Goal: Transaction & Acquisition: Purchase product/service

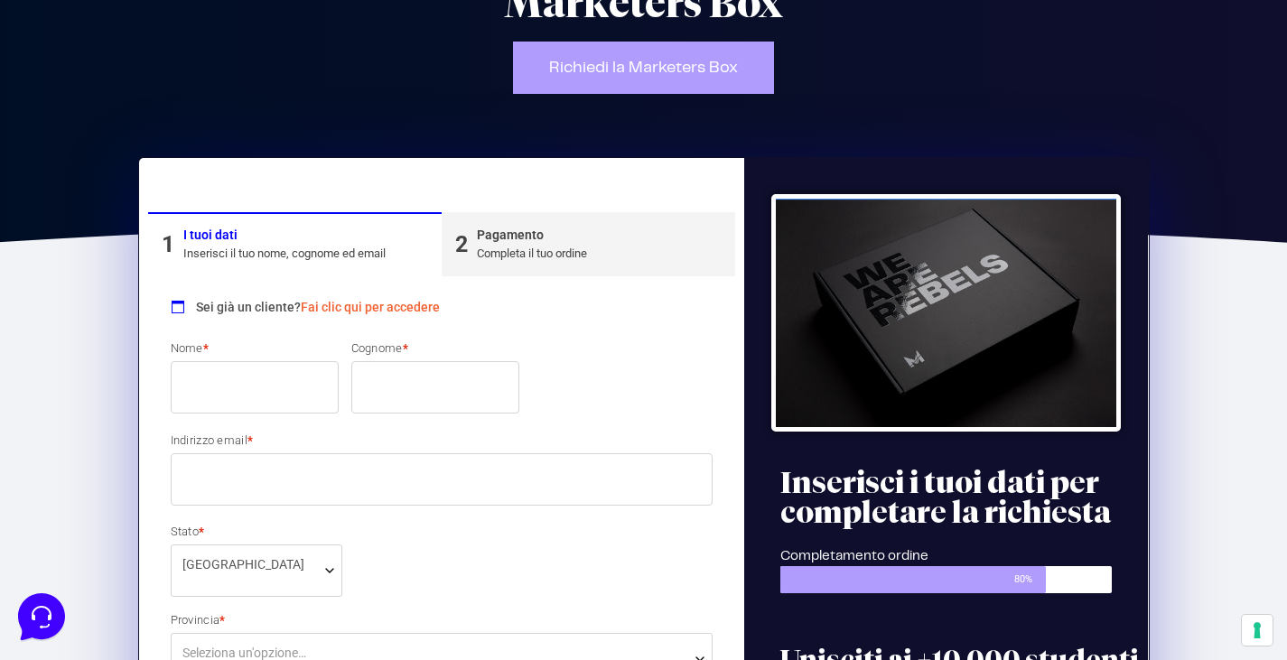
scroll to position [139, 0]
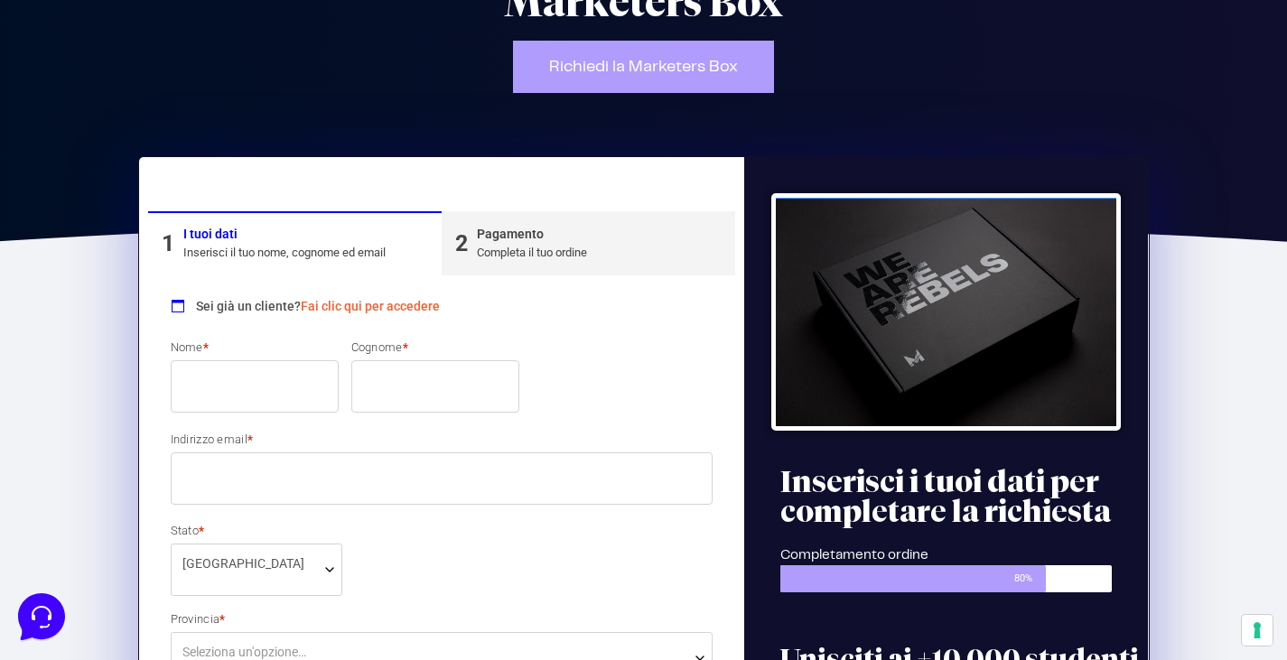
click at [221, 390] on input "Nome *" at bounding box center [255, 386] width 168 height 52
click at [241, 379] on input "Nome *" at bounding box center [255, 386] width 168 height 52
type input "[PERSON_NAME]"
type input "Bassoli"
type input "[EMAIL_ADDRESS][DOMAIN_NAME]"
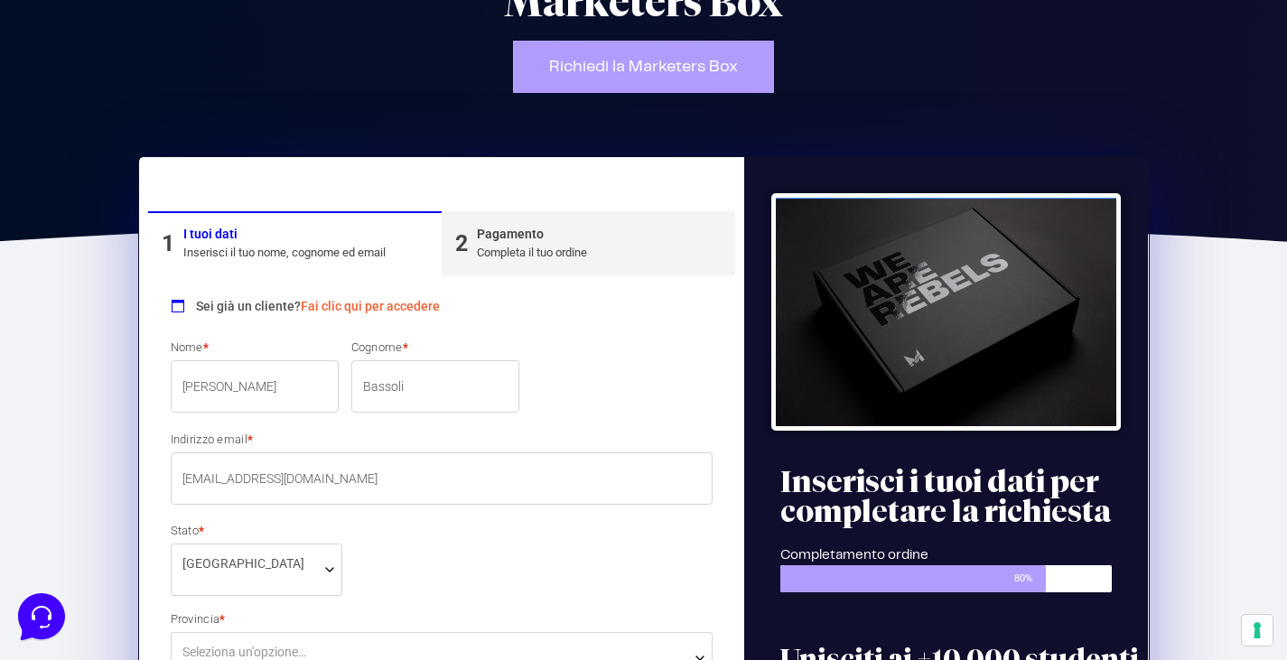
select select "SI"
type input "Castelnuovo Berardenga"
type input "2"
type input "53019"
type input "3934411549"
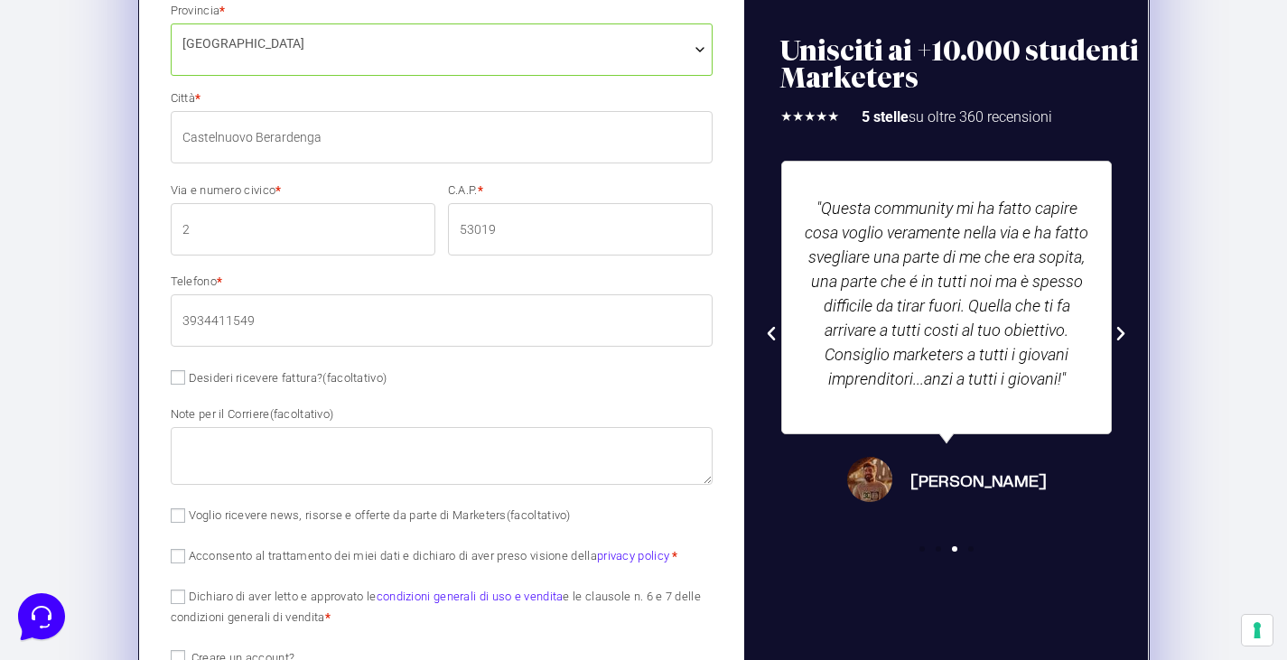
scroll to position [749, 0]
click at [183, 376] on input "Desideri ricevere fattura? (facoltativo)" at bounding box center [178, 377] width 14 height 14
checkbox input "true"
select select "IT"
type input "0000000"
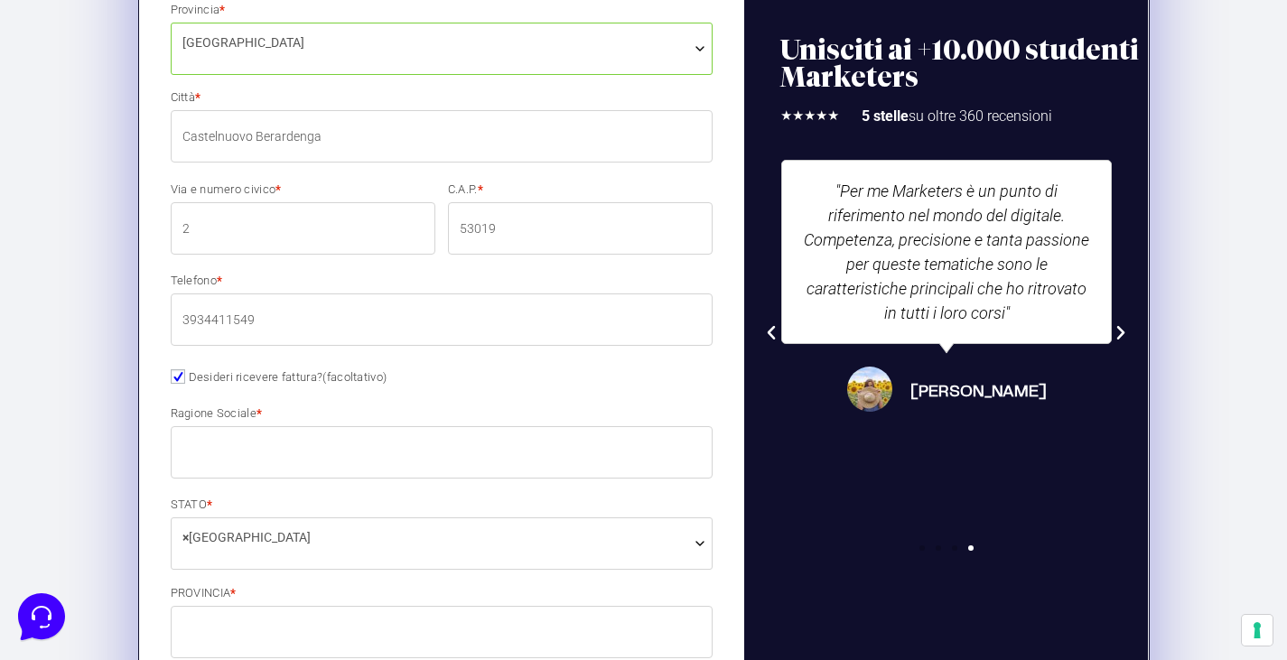
click at [242, 457] on input "Ragione Sociale *" at bounding box center [442, 452] width 543 height 52
type input "simone bassoli"
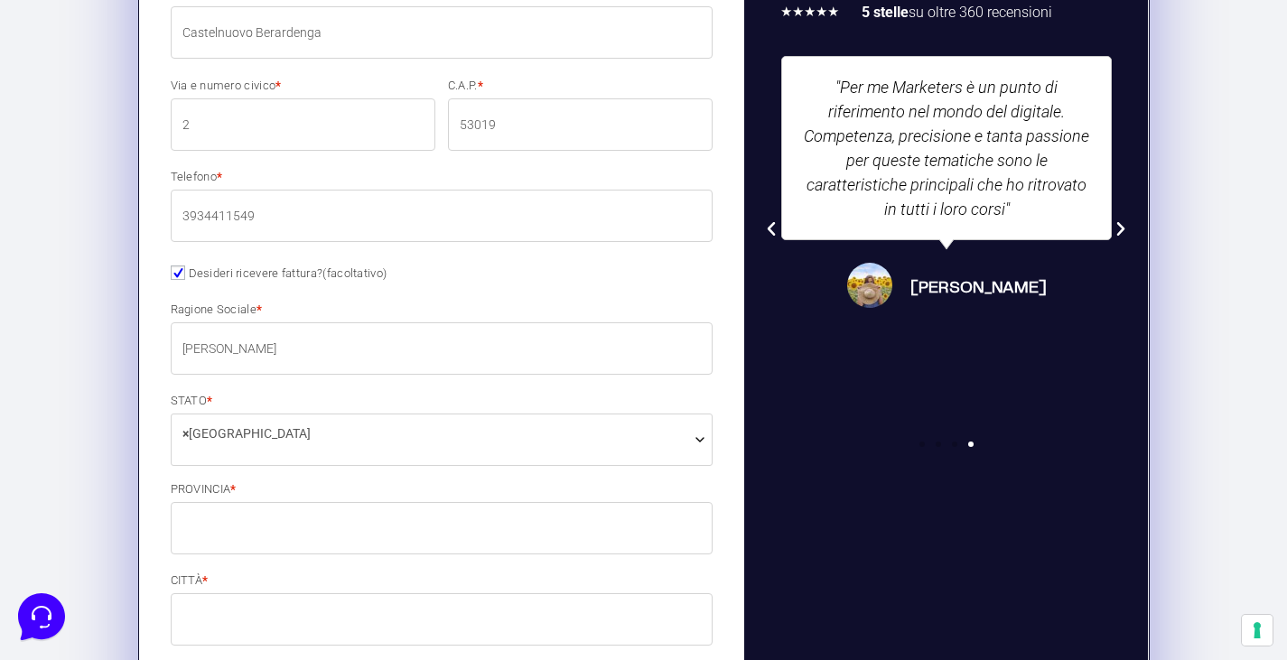
scroll to position [854, 0]
click at [256, 533] on input "PROVINCIA *" at bounding box center [442, 527] width 543 height 52
type input "SI"
type input "Castelnuovo Berardenga"
type input "Piazza Bachelet 2"
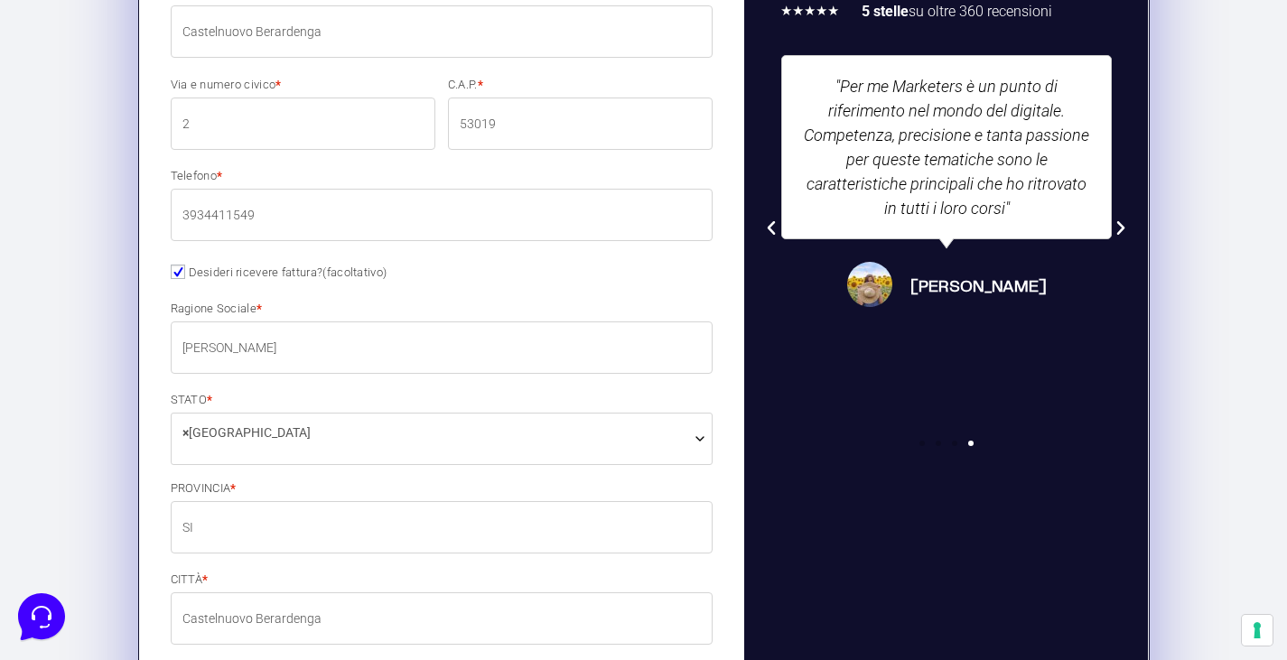
type input "53019"
type input "3934411549"
type input "info@simonebassoli.it"
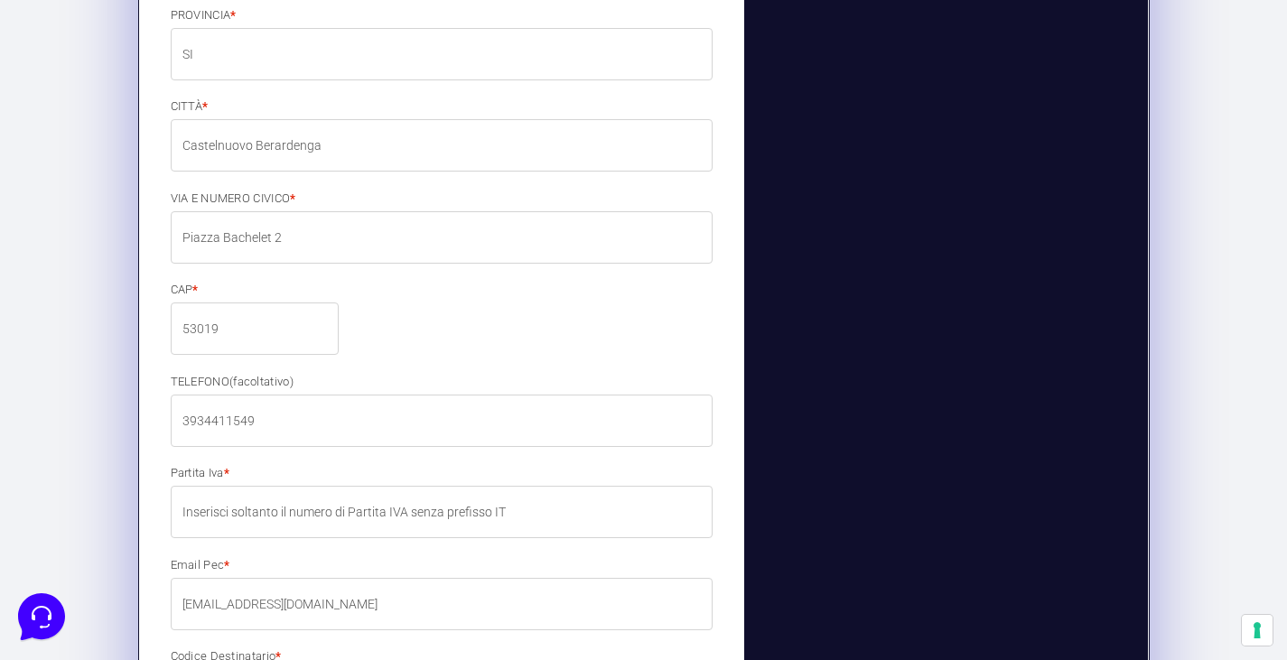
scroll to position [1328, 0]
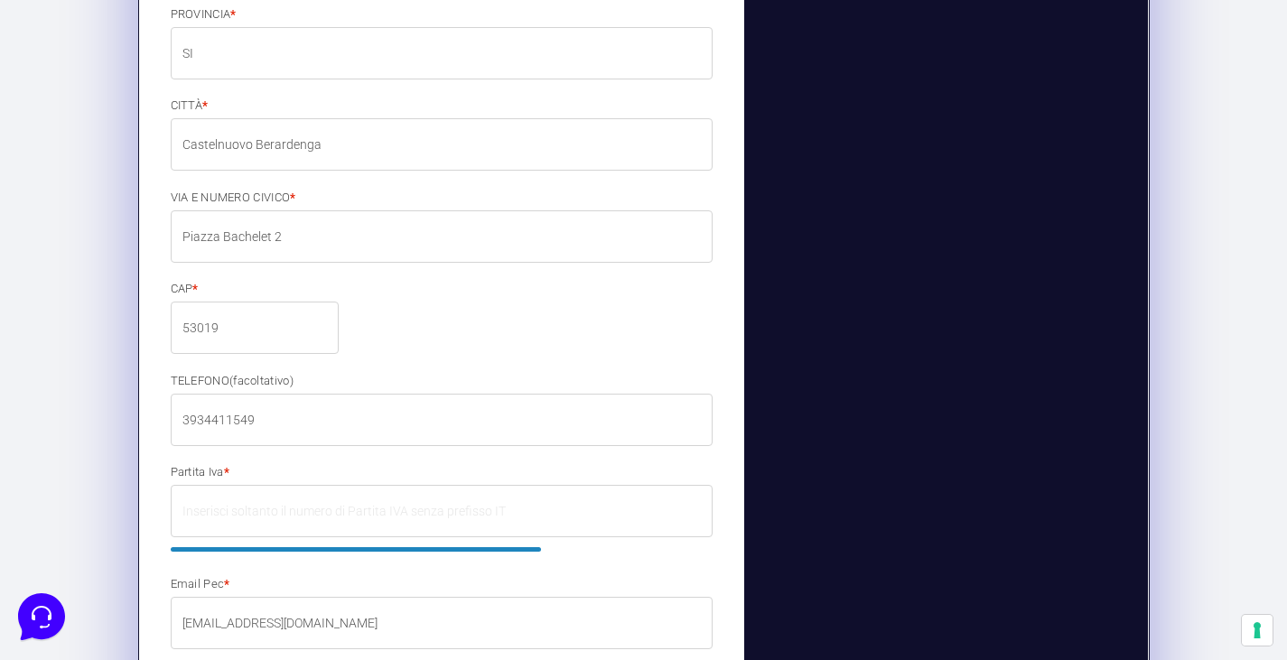
click at [243, 505] on input "Partita Iva *" at bounding box center [442, 511] width 543 height 52
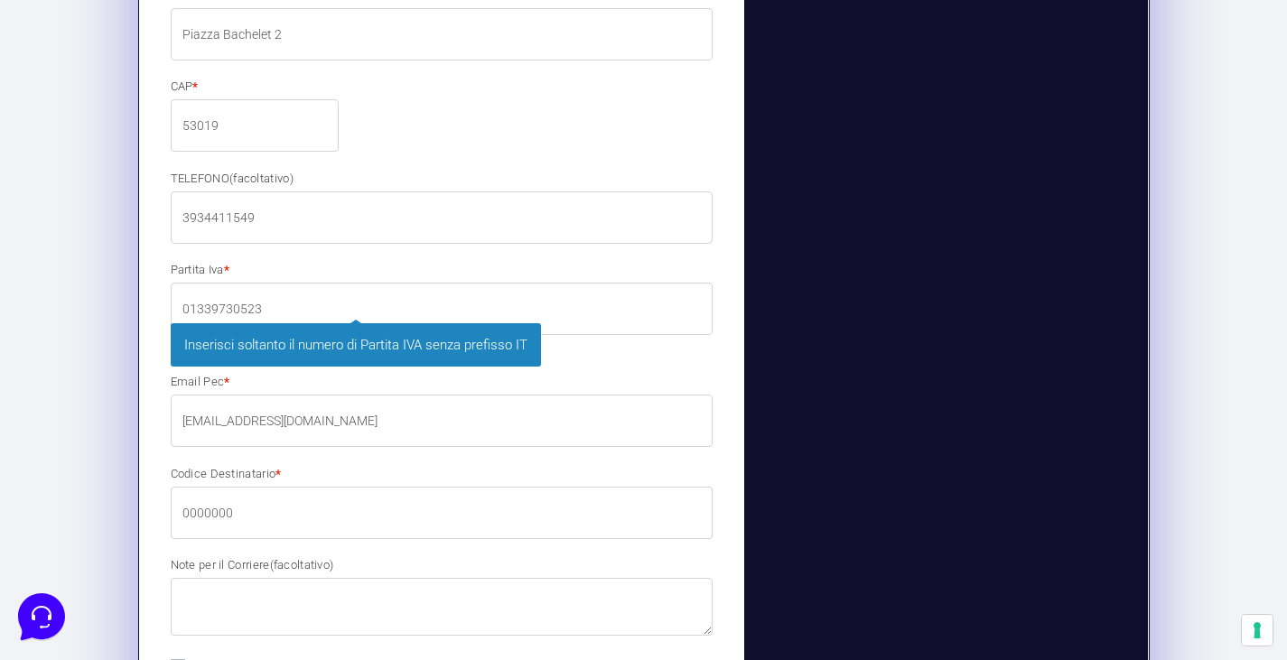
scroll to position [1531, 0]
type input "01339730523"
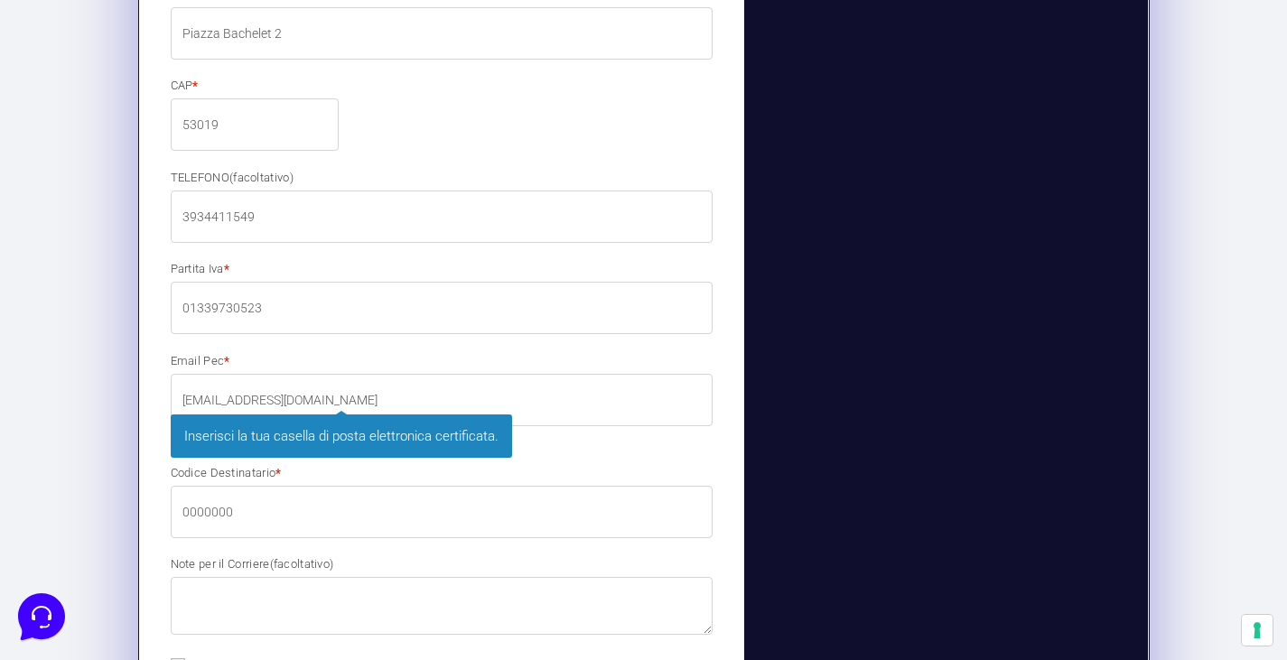
drag, startPoint x: 326, startPoint y: 414, endPoint x: 129, endPoint y: 414, distance: 197.0
click at [129, 414] on div "1 I tuoi dati Inserisci il tuo nome, cognome ed email 2 Pagamento Completa il t…" at bounding box center [644, 83] width 1030 height 2384
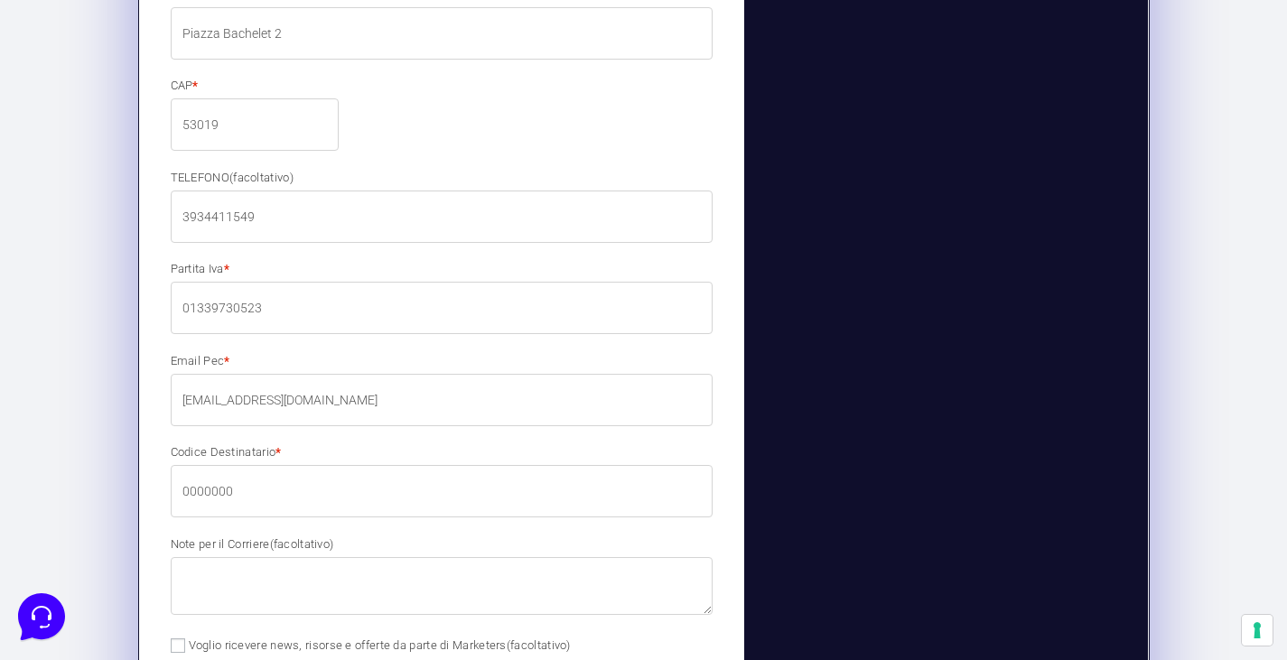
paste input "BOXPRO100OFF"
type input "BOXPRO100OFF"
drag, startPoint x: 288, startPoint y: 393, endPoint x: 99, endPoint y: 388, distance: 188.9
click at [99, 388] on section "1 I tuoi dati Inserisci il tuo nome, cognome ed email 2 Pagamento Completa il t…" at bounding box center [643, 73] width 1287 height 2364
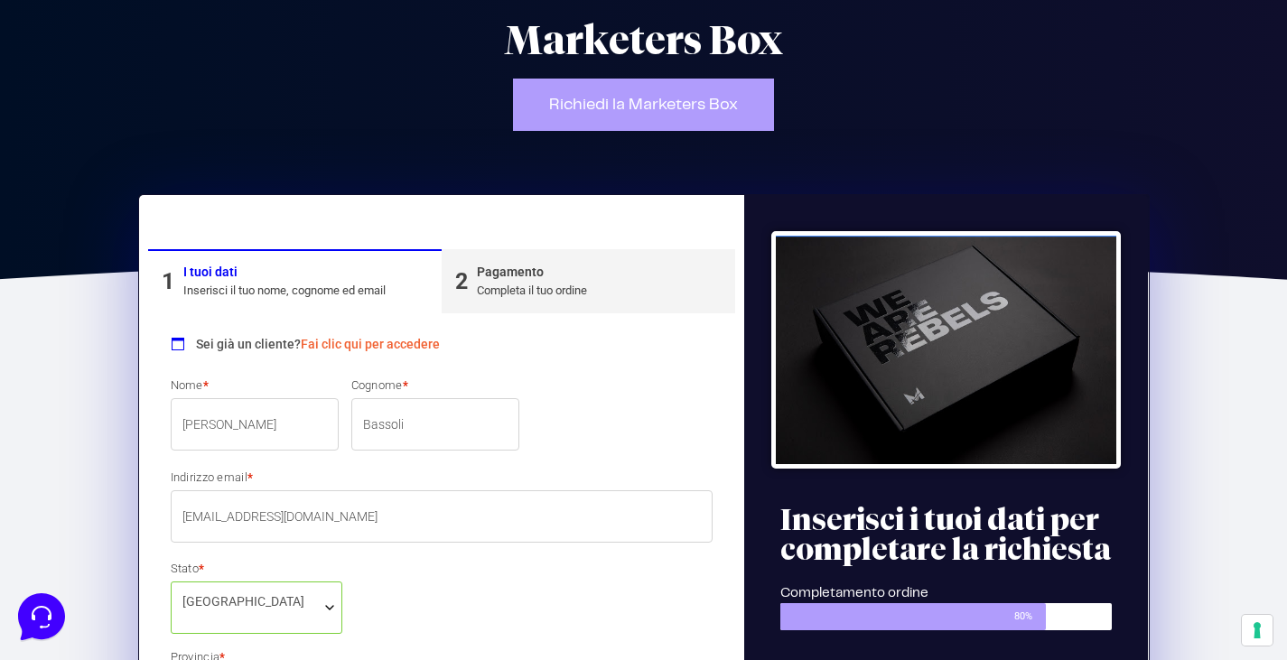
scroll to position [116, 0]
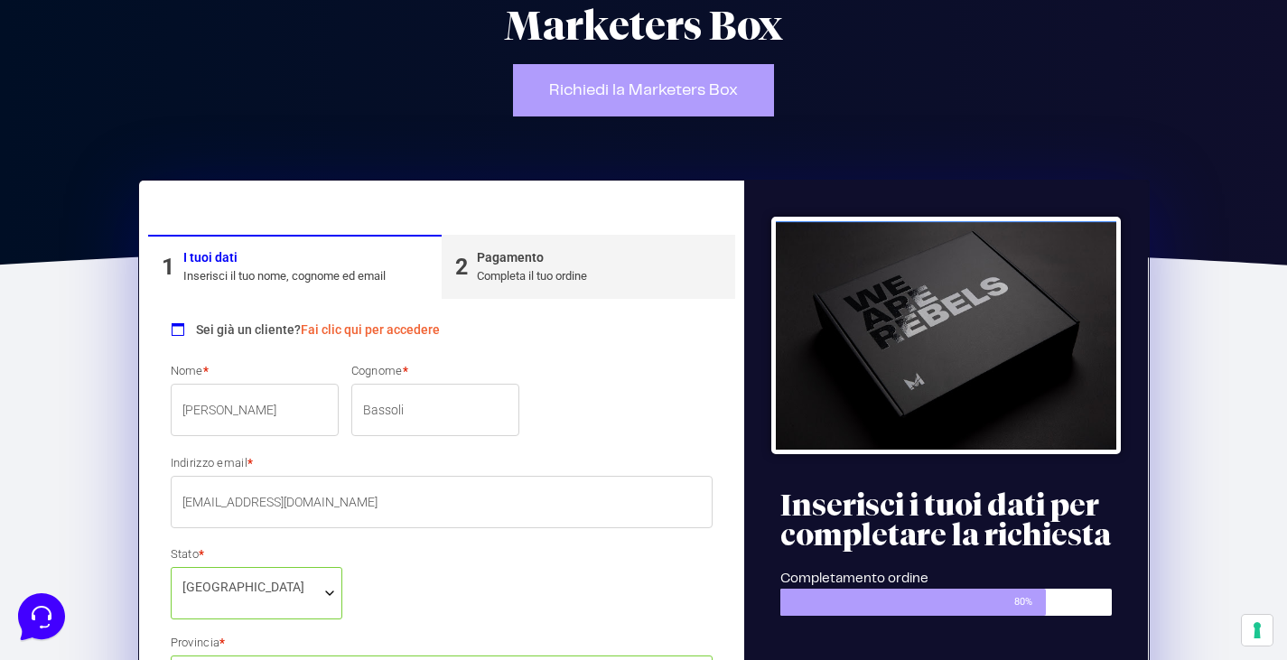
click at [345, 332] on link "Fai clic qui per accedere" at bounding box center [370, 330] width 139 height 14
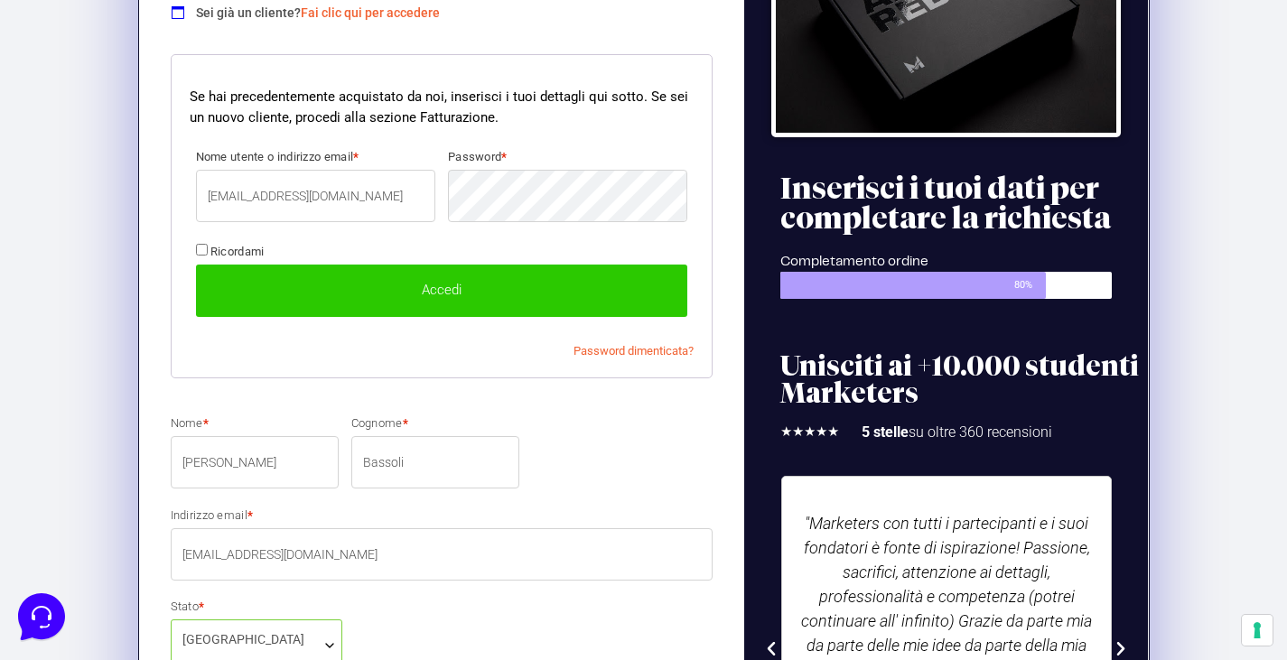
scroll to position [442, 0]
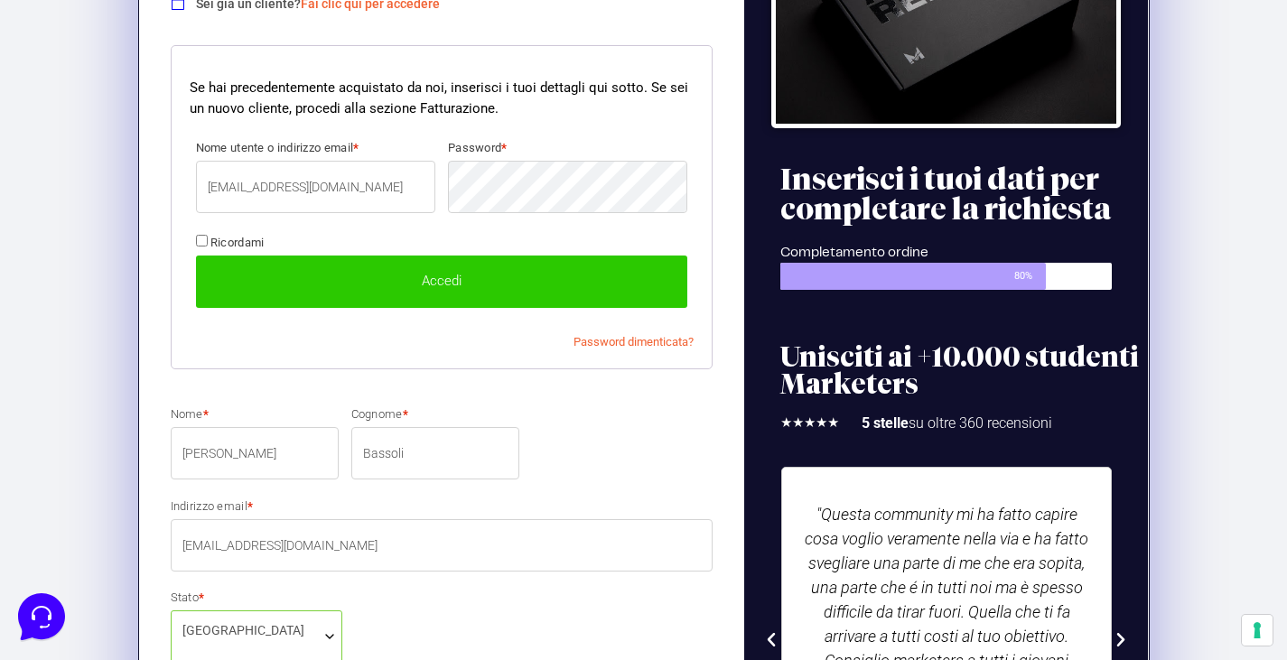
click at [195, 247] on p "Ricordami Accedi" at bounding box center [442, 274] width 505 height 90
click at [200, 246] on input "Ricordami" at bounding box center [202, 241] width 12 height 12
checkbox input "true"
click at [259, 272] on button "Accedi" at bounding box center [442, 282] width 492 height 52
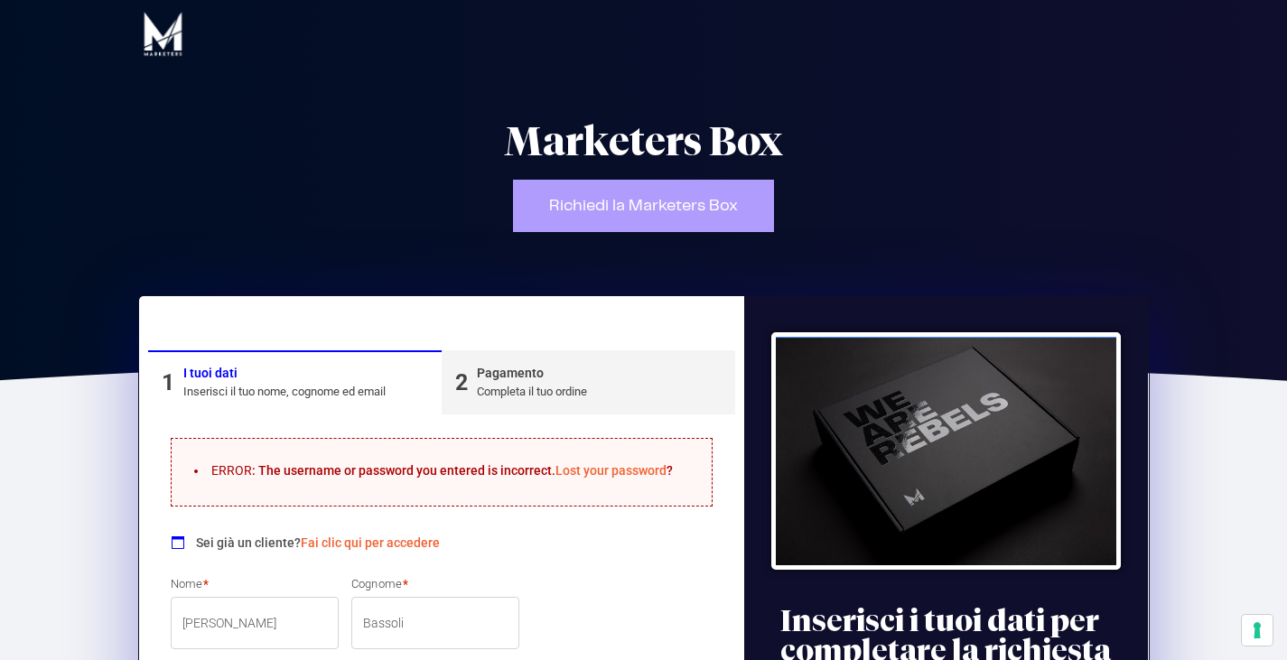
select select "SI"
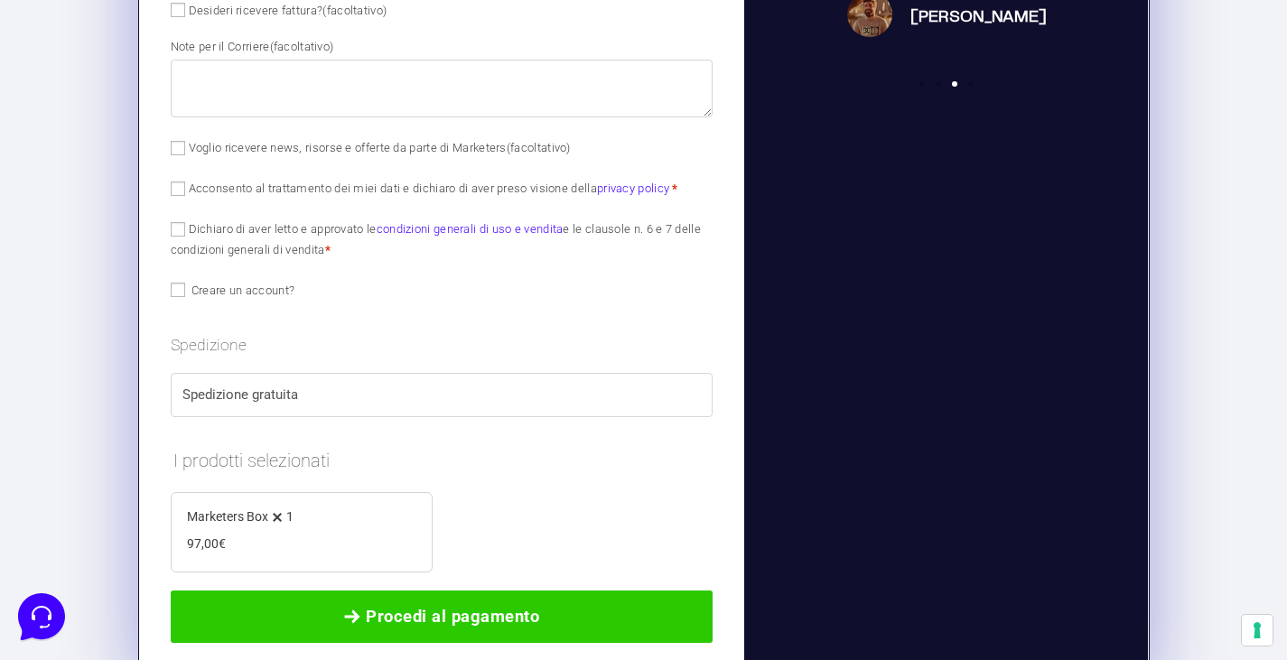
scroll to position [1212, 0]
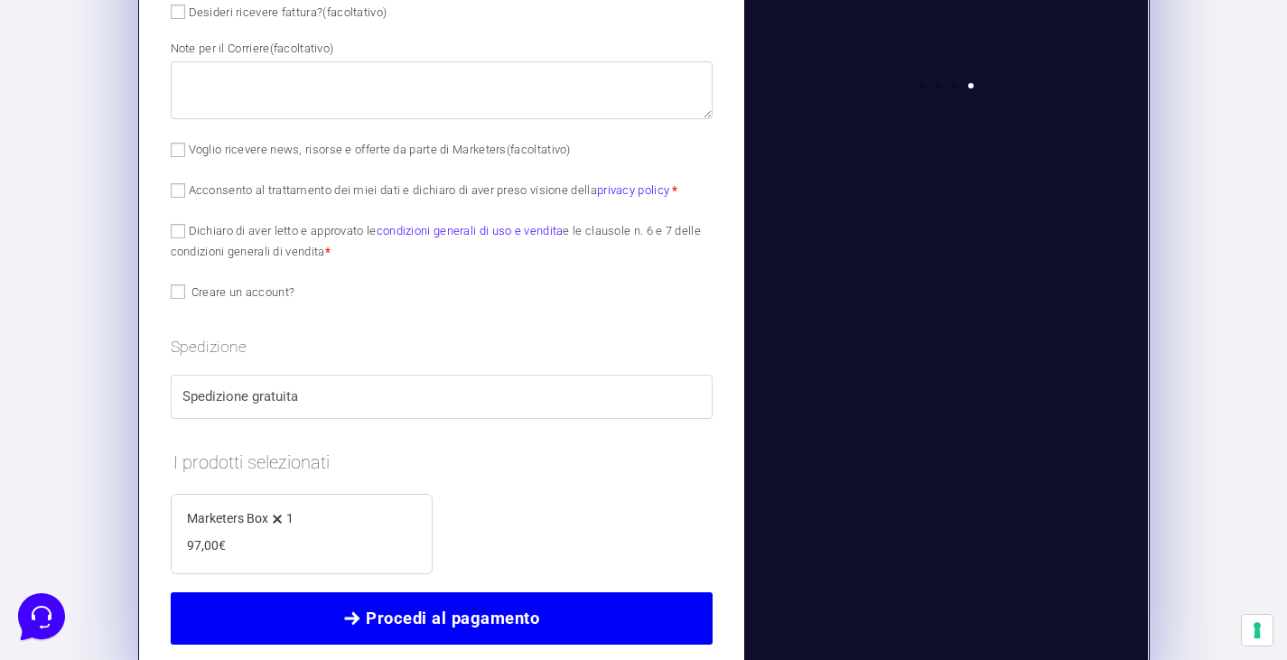
click at [454, 613] on span "Procedi al pagamento" at bounding box center [452, 618] width 173 height 25
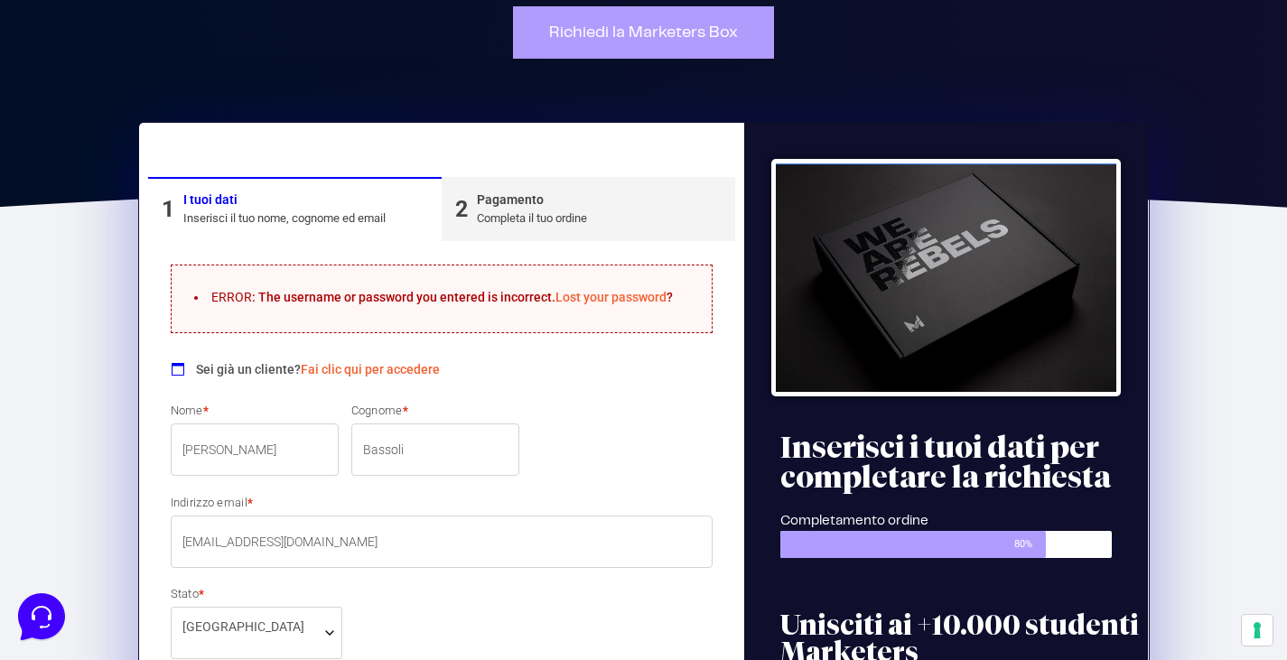
scroll to position [179, 0]
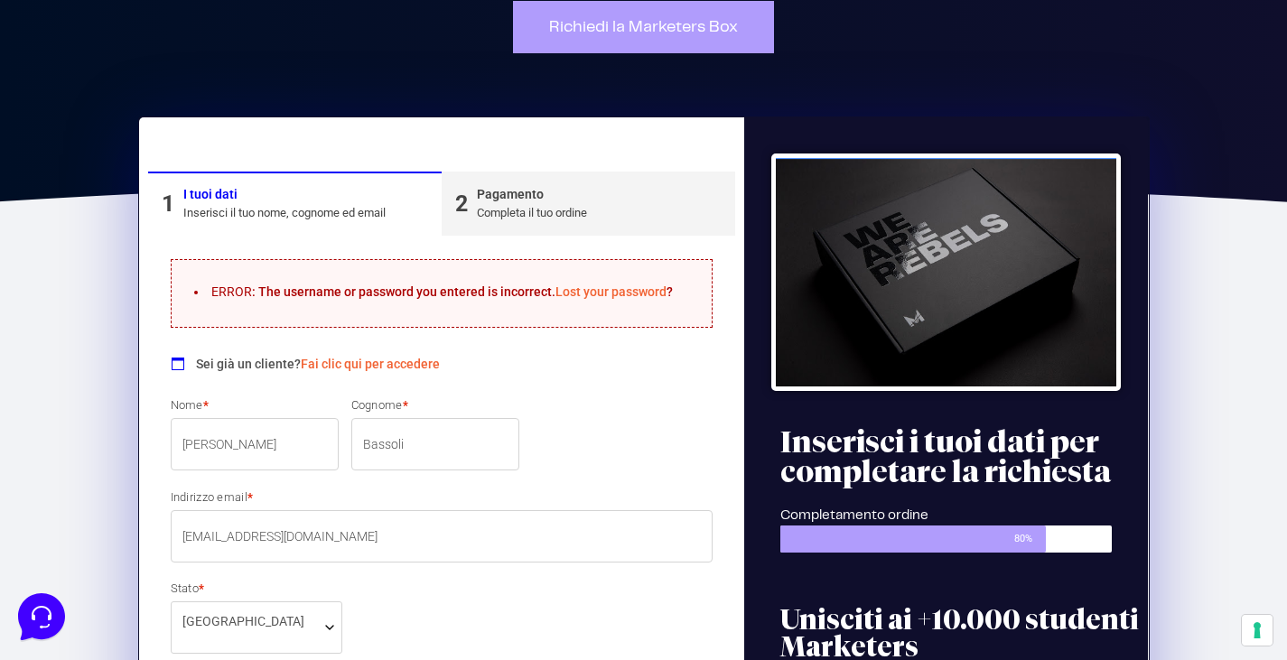
click at [546, 201] on div "Pagamento" at bounding box center [532, 194] width 110 height 19
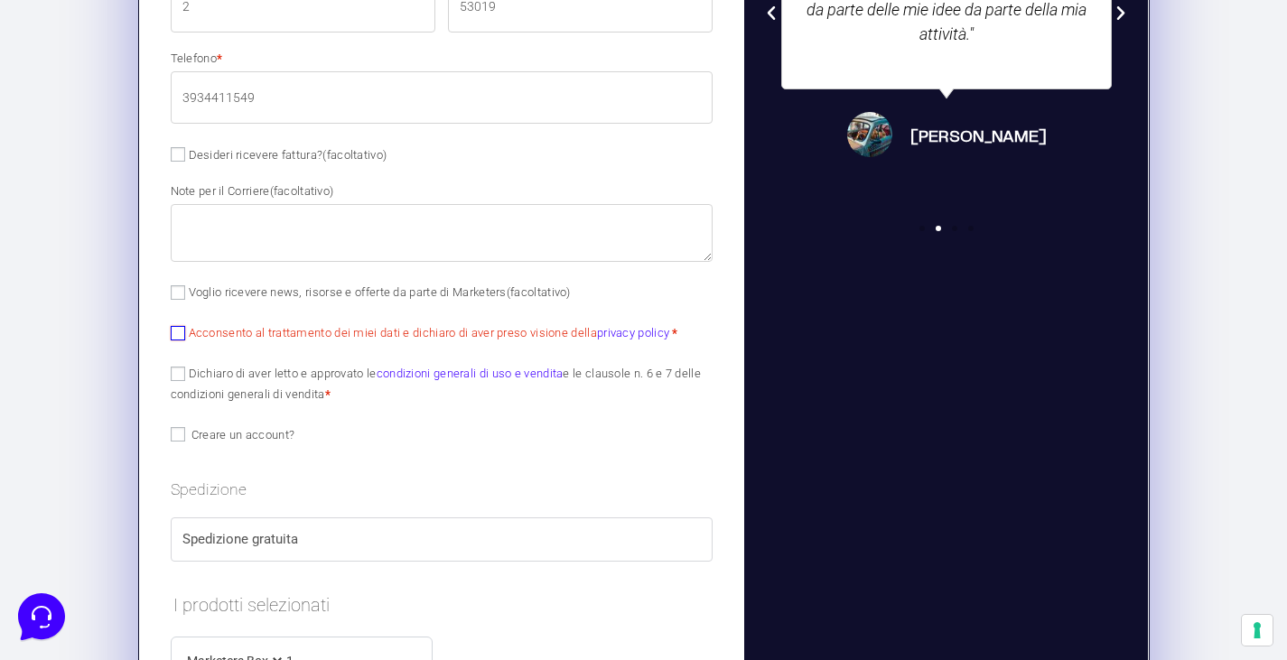
scroll to position [1072, 0]
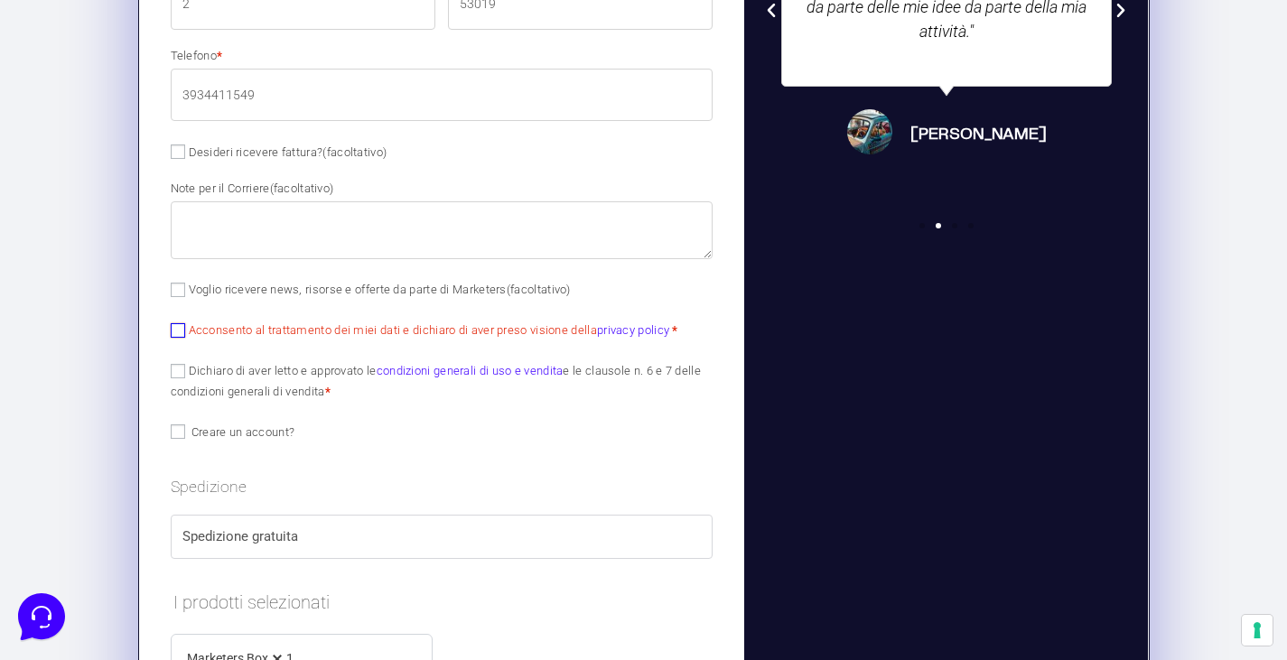
click at [179, 327] on input "Acconsento al trattamento dei miei dati e dichiaro di aver preso visione della …" at bounding box center [178, 330] width 14 height 14
checkbox input "true"
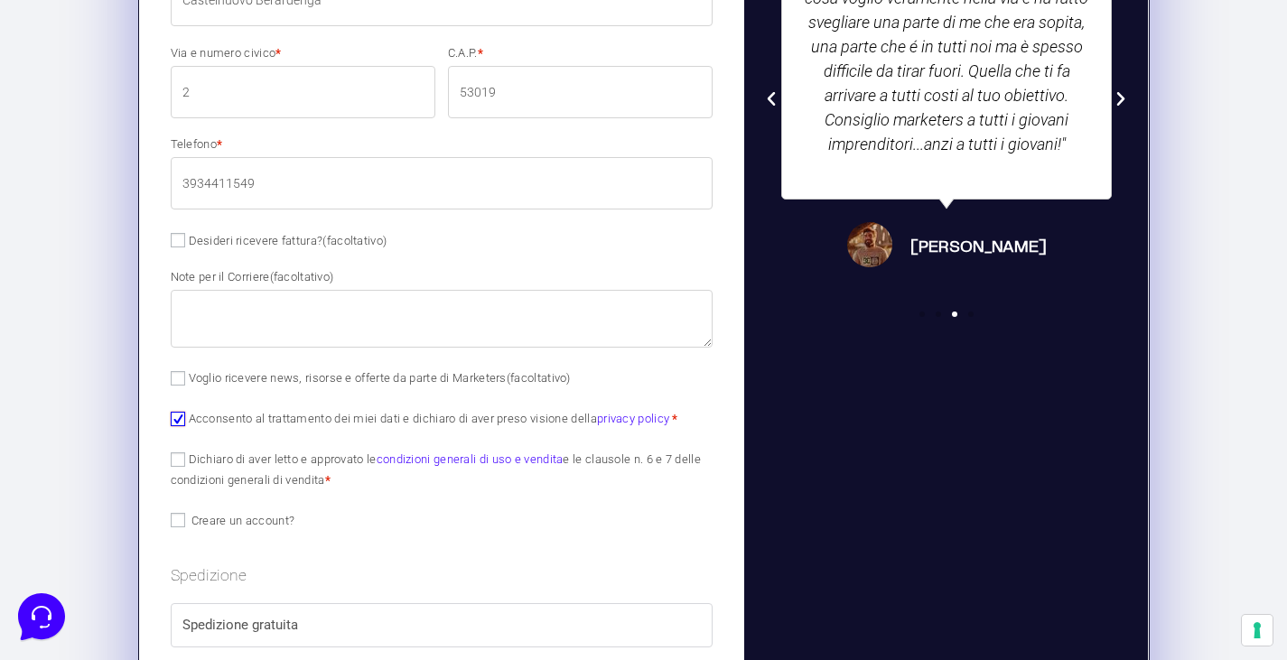
scroll to position [903, 0]
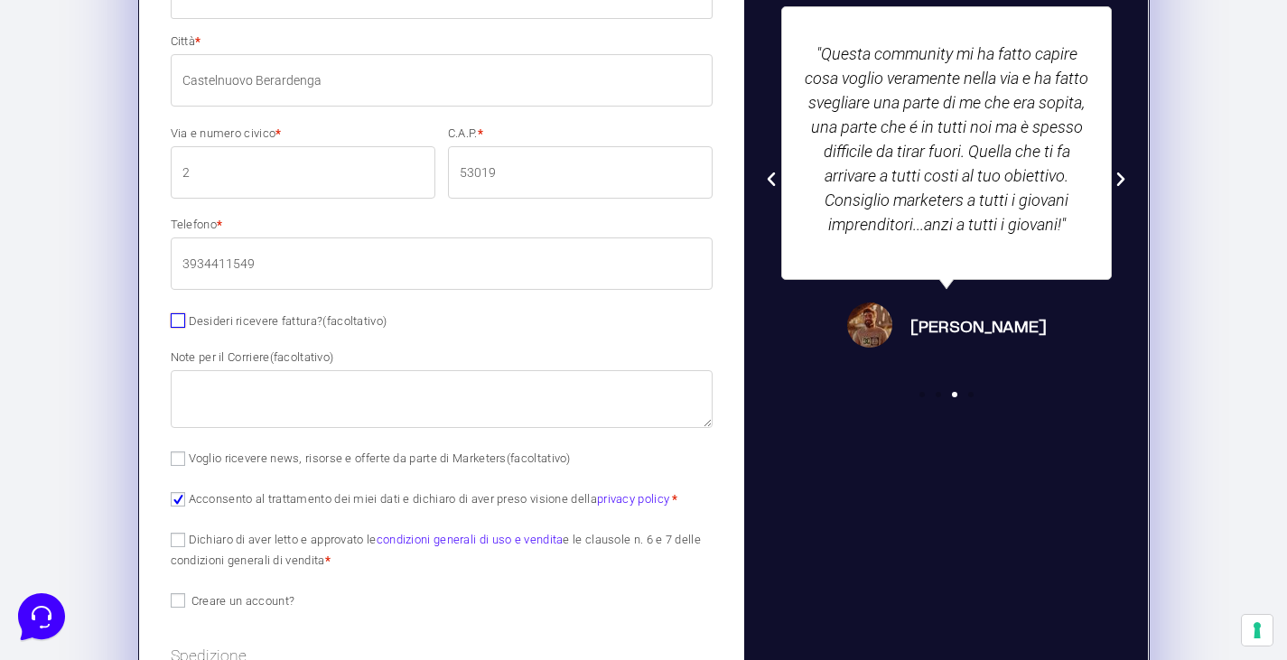
click at [177, 323] on input "Desideri ricevere fattura? (facoltativo)" at bounding box center [178, 321] width 14 height 14
checkbox input "true"
type input "simone bassoli"
select select "IT"
type input "SI"
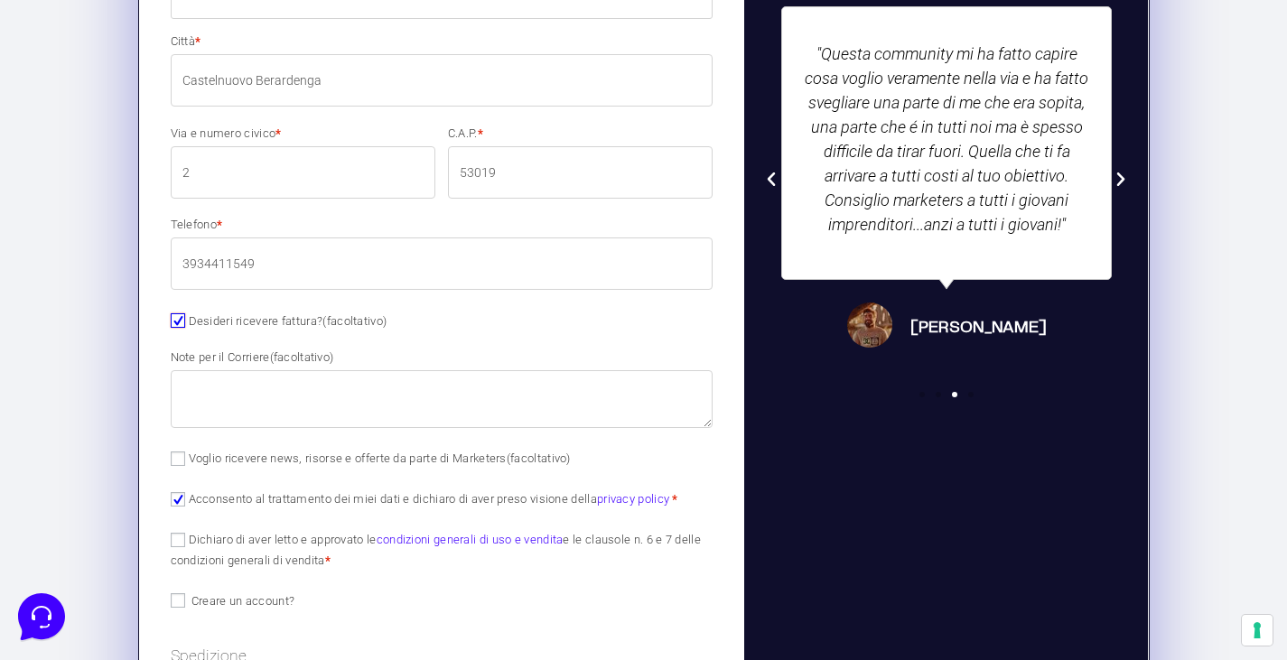
type input "Castelnuovo Berardenga"
type input "Piazza Bachelet 2"
type input "53019"
type input "3934411549"
type input "01339730523"
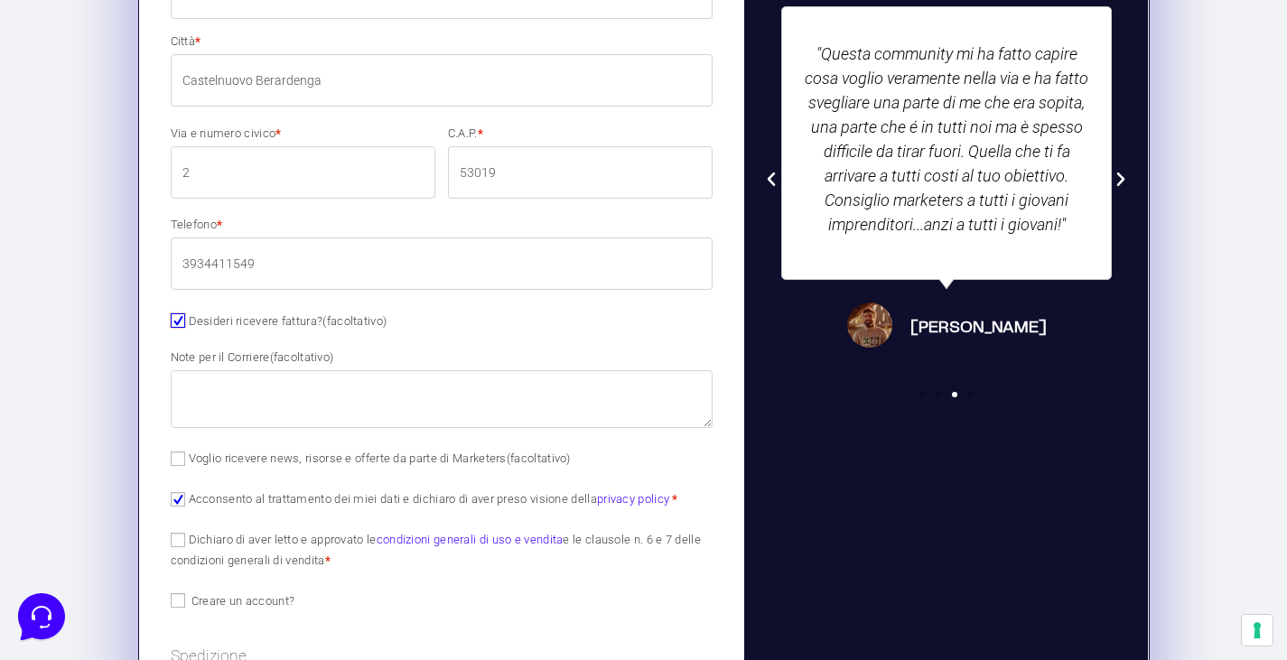
type input "0000000"
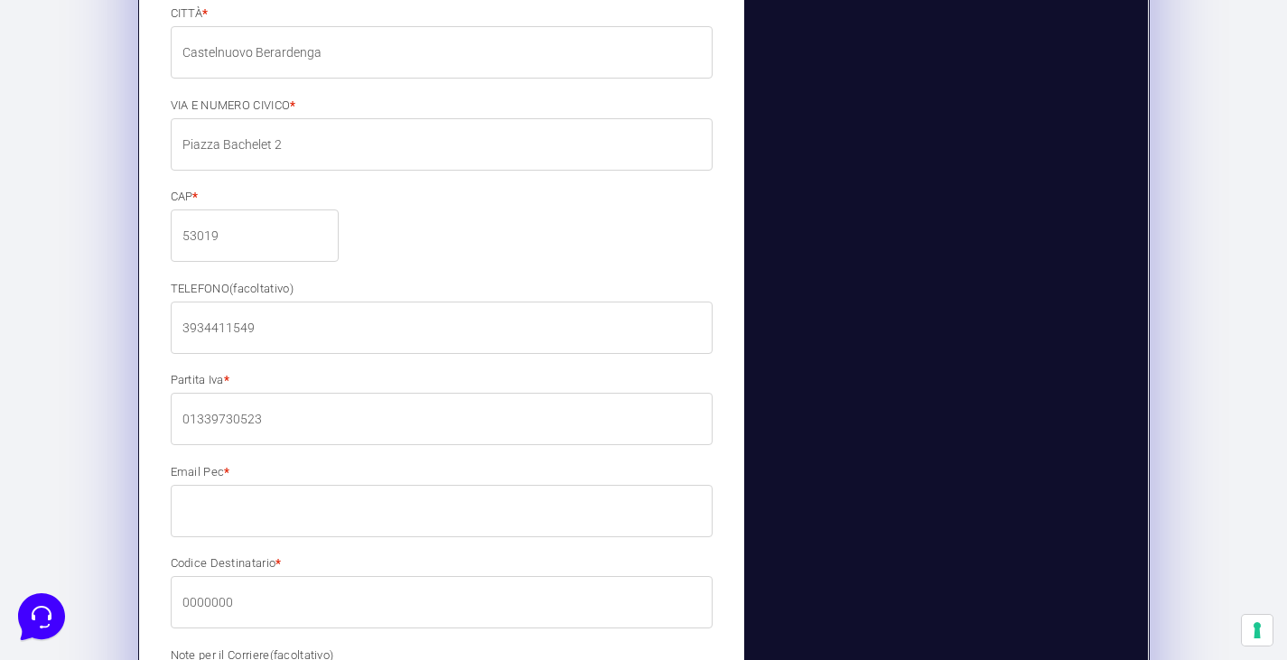
scroll to position [1544, 0]
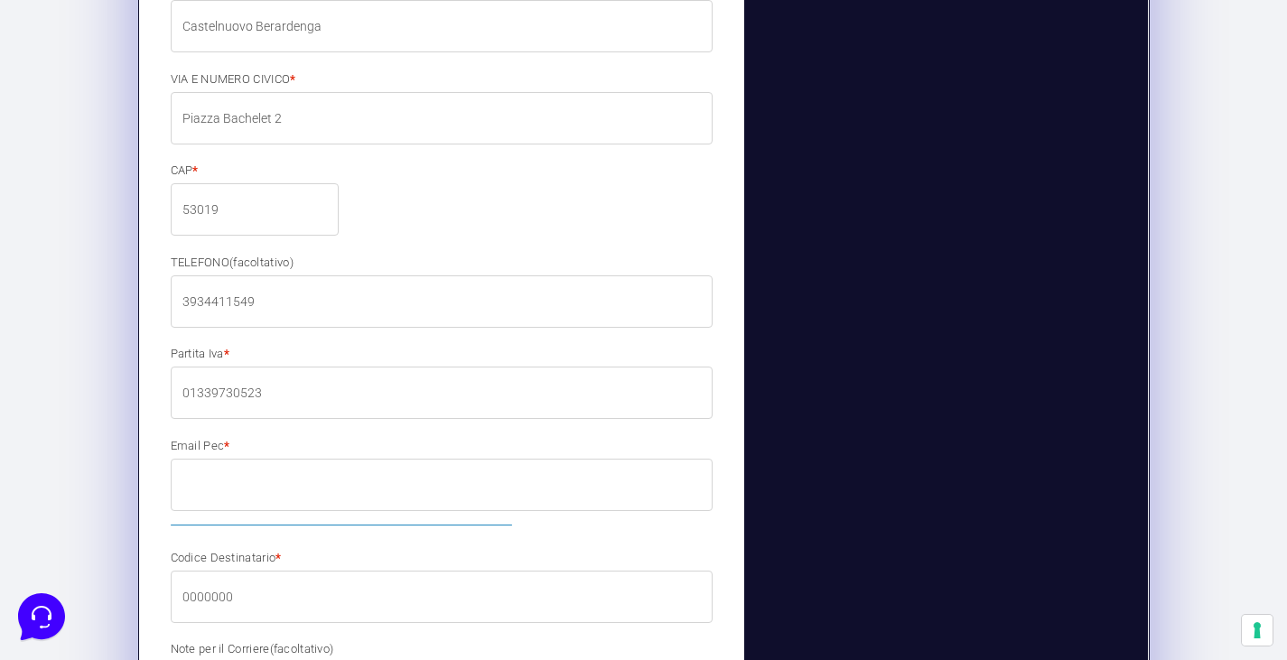
click at [234, 473] on input "Email Pec *" at bounding box center [442, 485] width 543 height 52
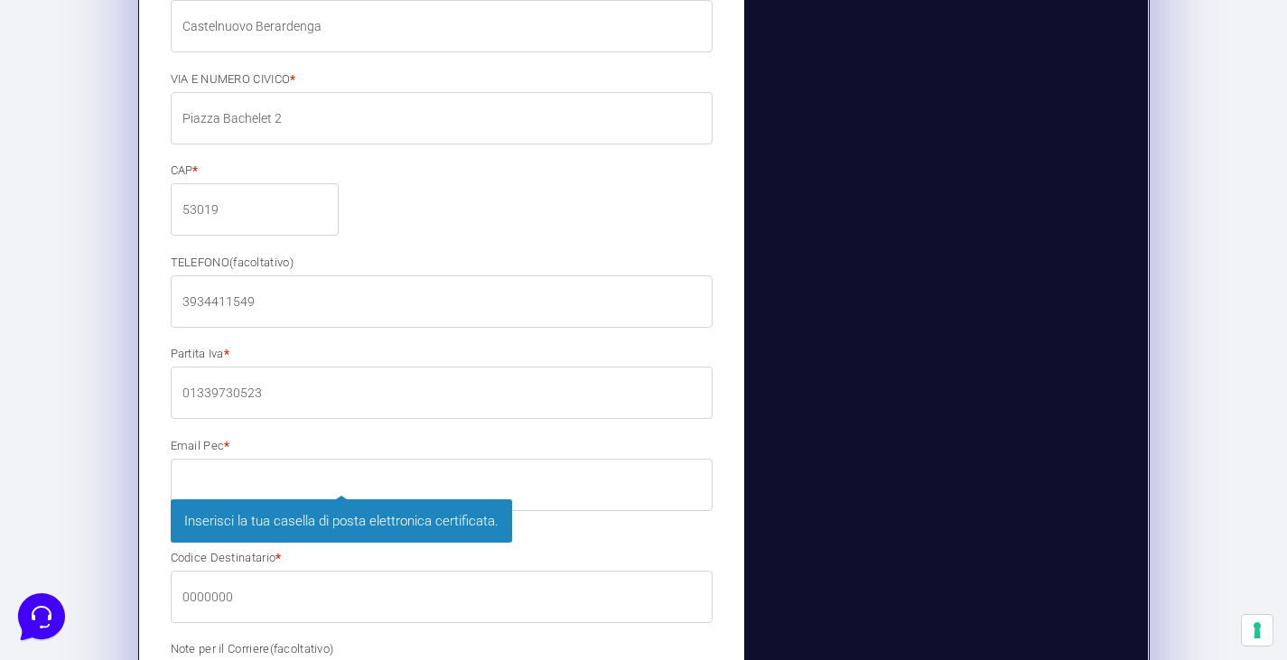
click at [234, 473] on input "Email Pec *" at bounding box center [442, 485] width 543 height 52
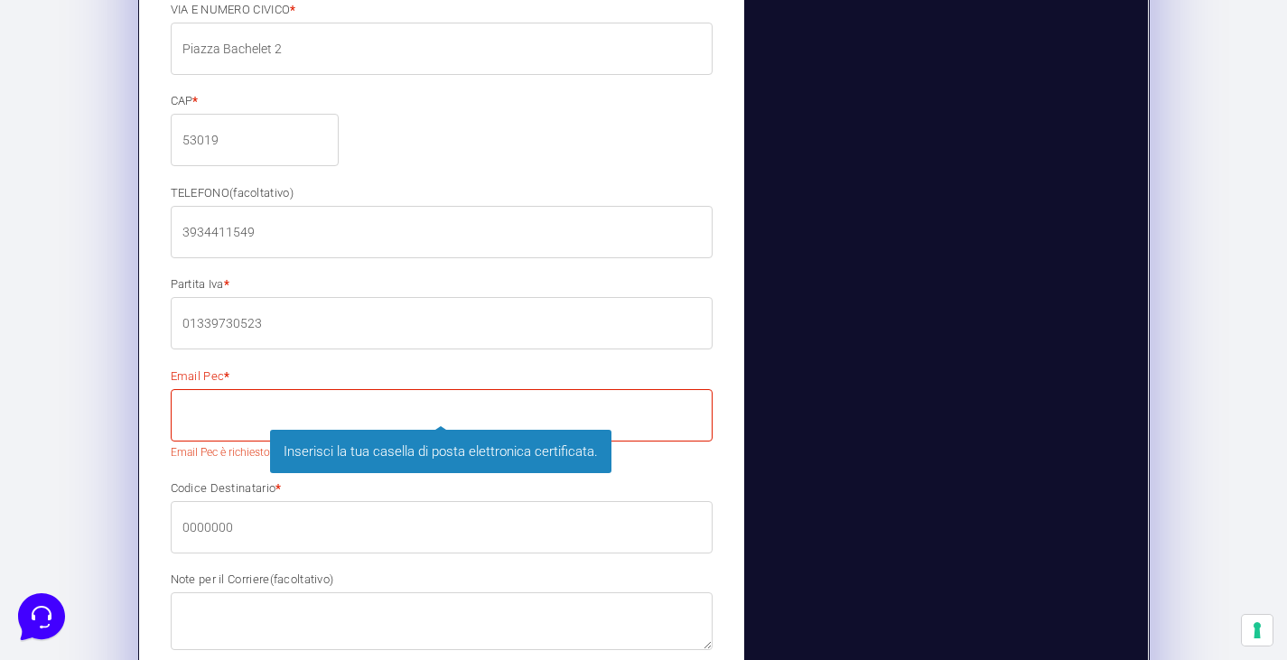
scroll to position [1615, 0]
click at [198, 411] on input "Email Pec *" at bounding box center [442, 415] width 543 height 52
paste input "postmaster@pec.simonebassoli.it"
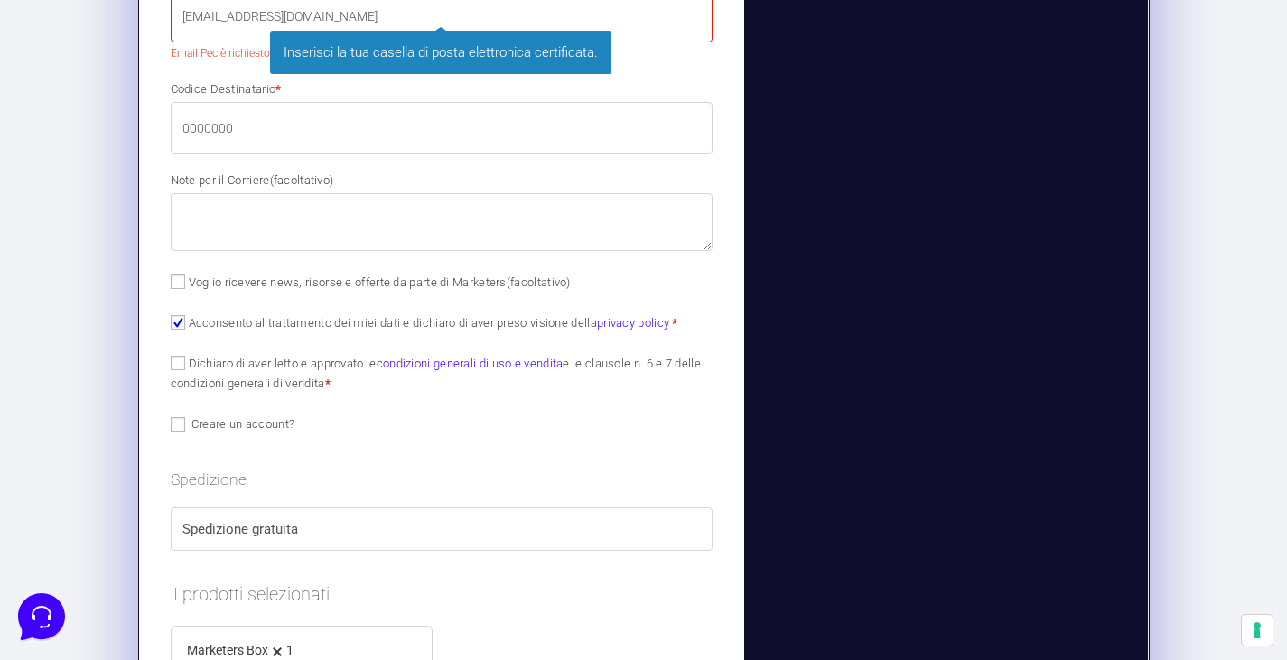
scroll to position [2014, 0]
type input "postmaster@pec.simonebassoli.it"
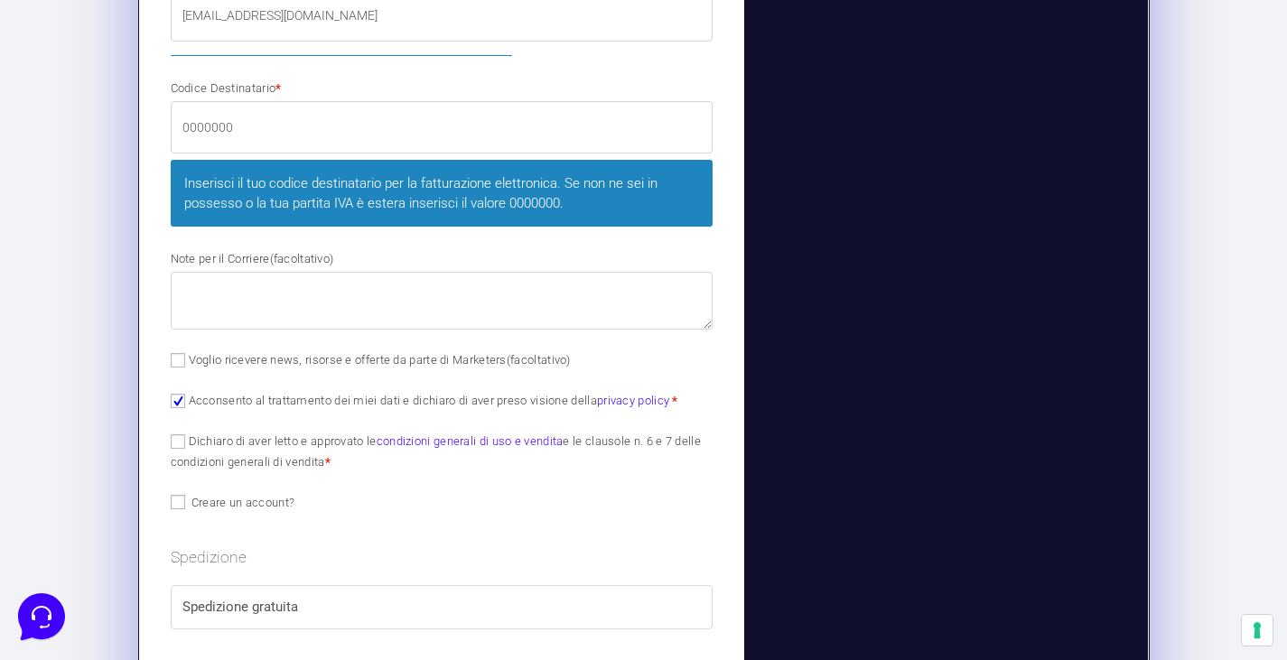
drag, startPoint x: 252, startPoint y: 123, endPoint x: 60, endPoint y: 138, distance: 193.1
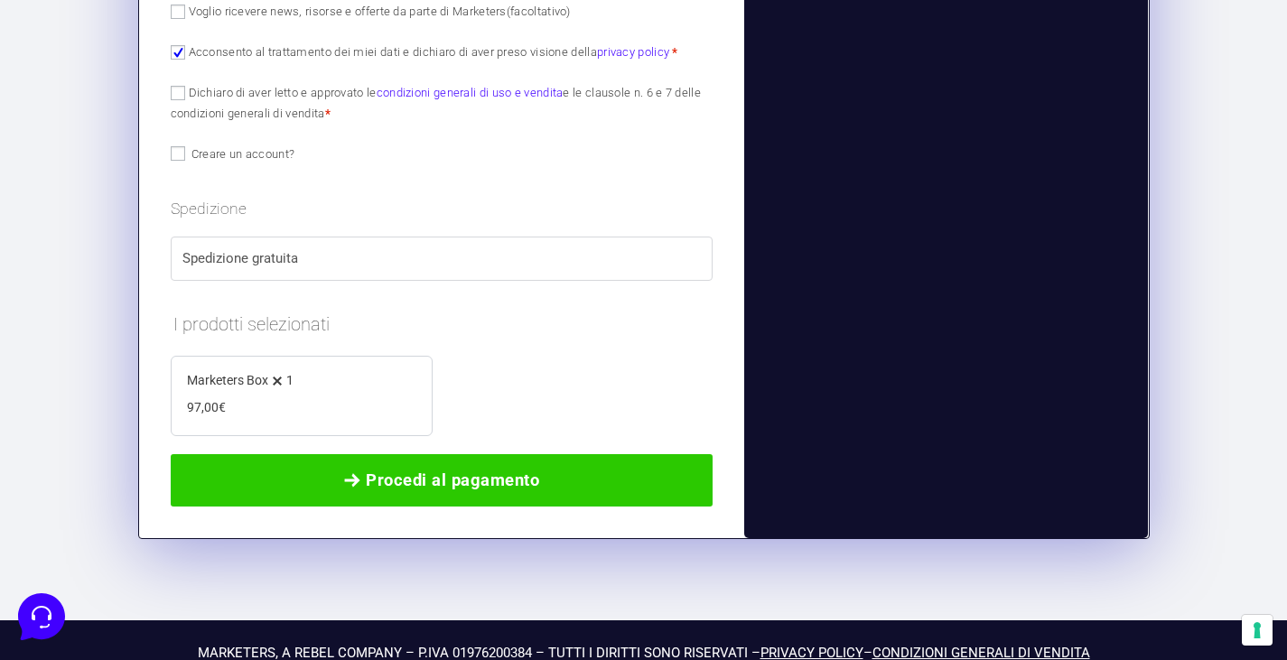
scroll to position [2265, 0]
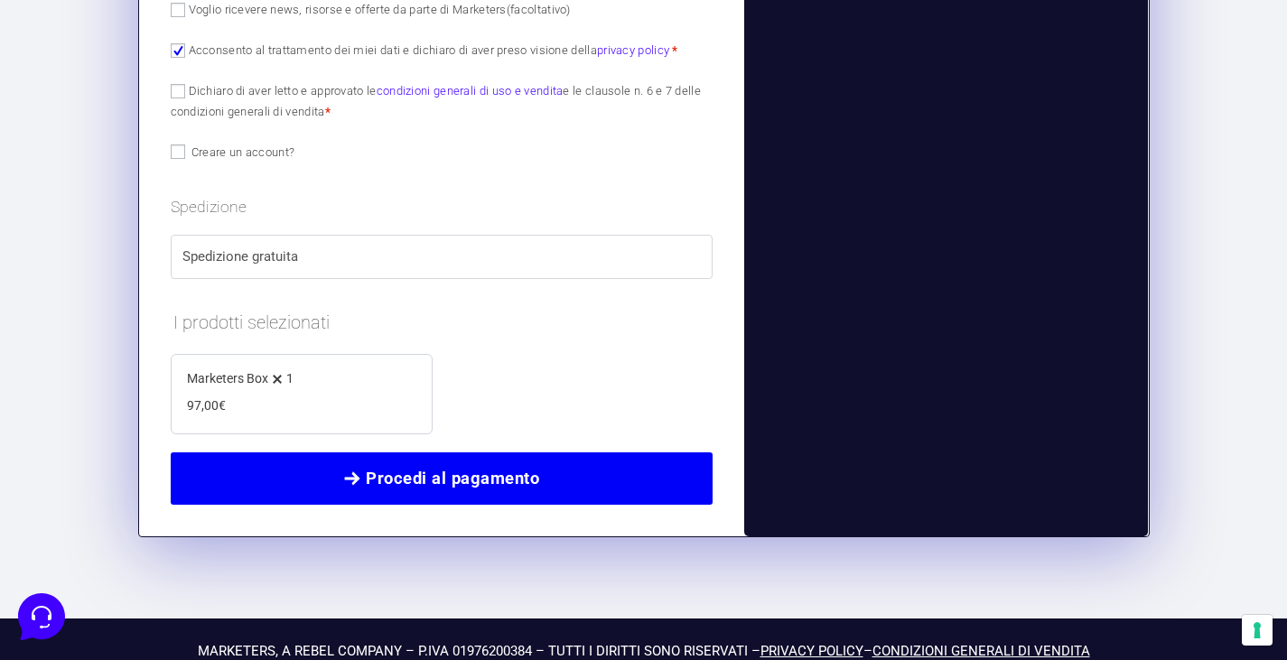
type input "M5UXCR1"
click at [294, 473] on span "Procedi al pagamento" at bounding box center [442, 478] width 498 height 25
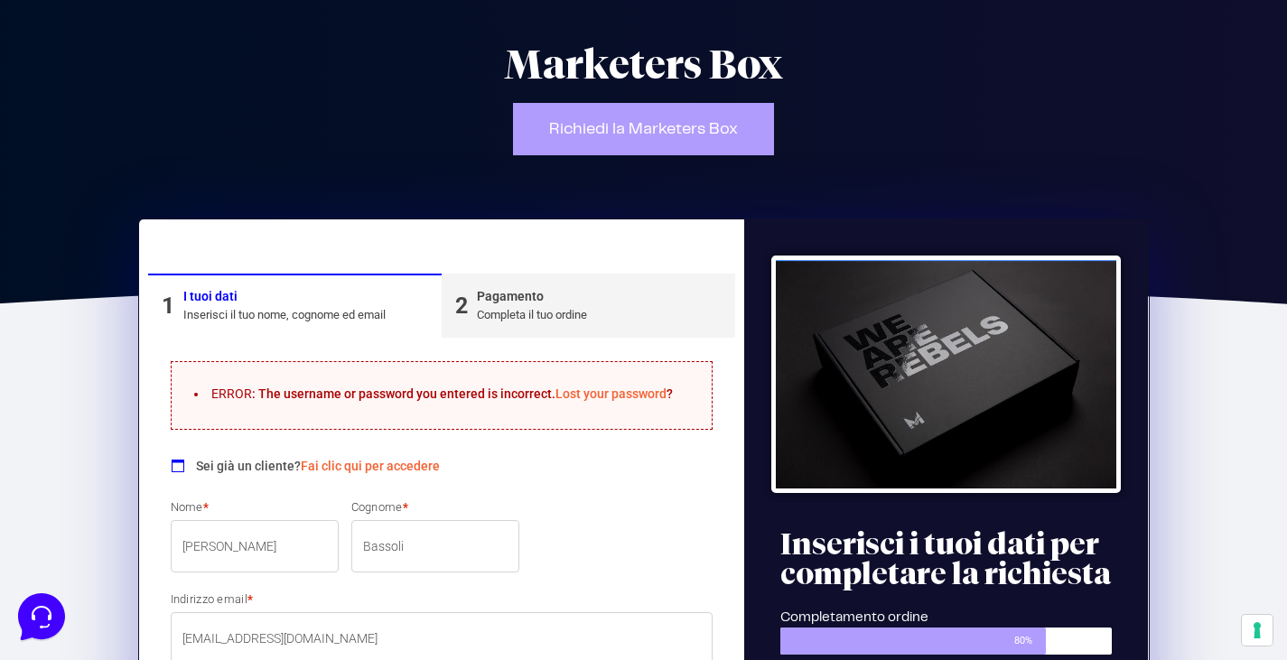
scroll to position [0, 0]
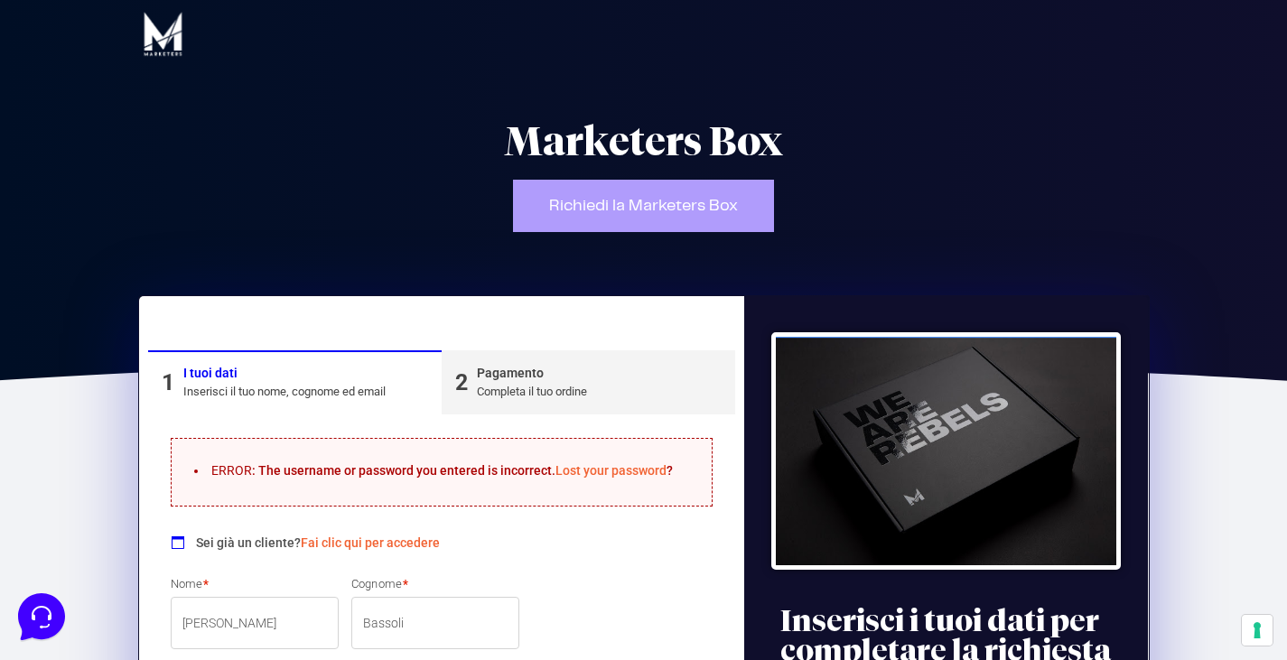
click at [389, 536] on link "Fai clic qui per accedere" at bounding box center [370, 543] width 139 height 14
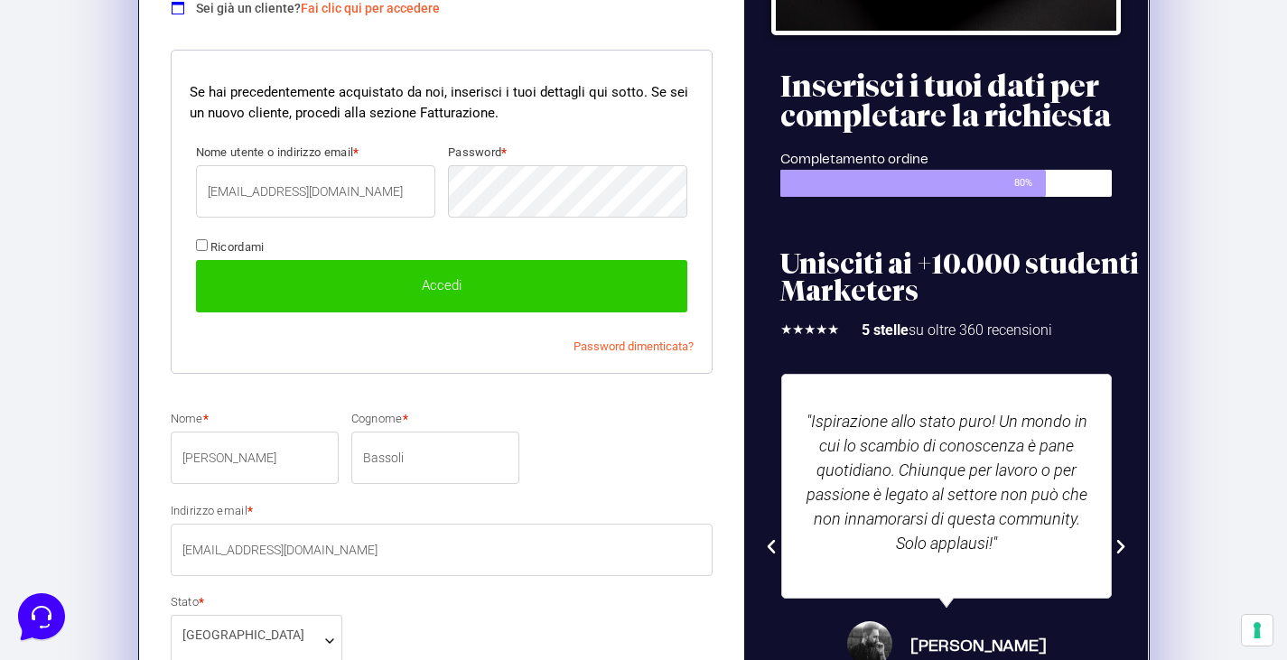
scroll to position [539, 0]
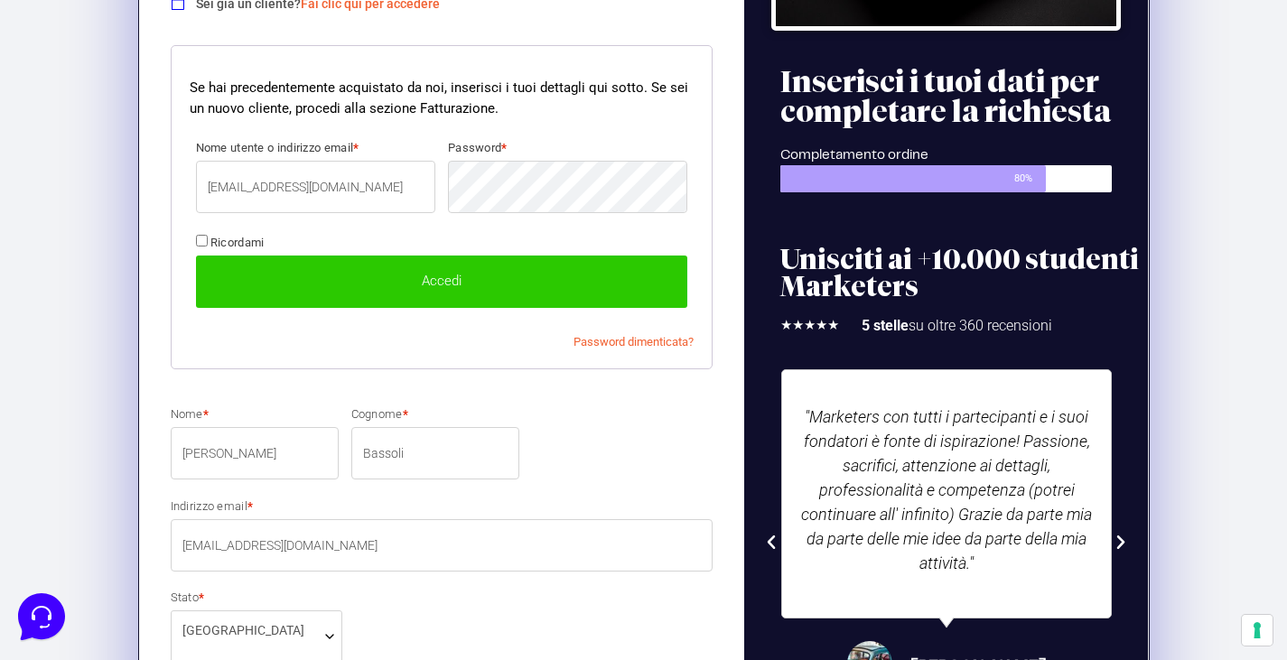
click at [202, 237] on input "Ricordami" at bounding box center [202, 241] width 12 height 12
checkbox input "true"
click at [258, 278] on button "Accedi" at bounding box center [442, 282] width 492 height 52
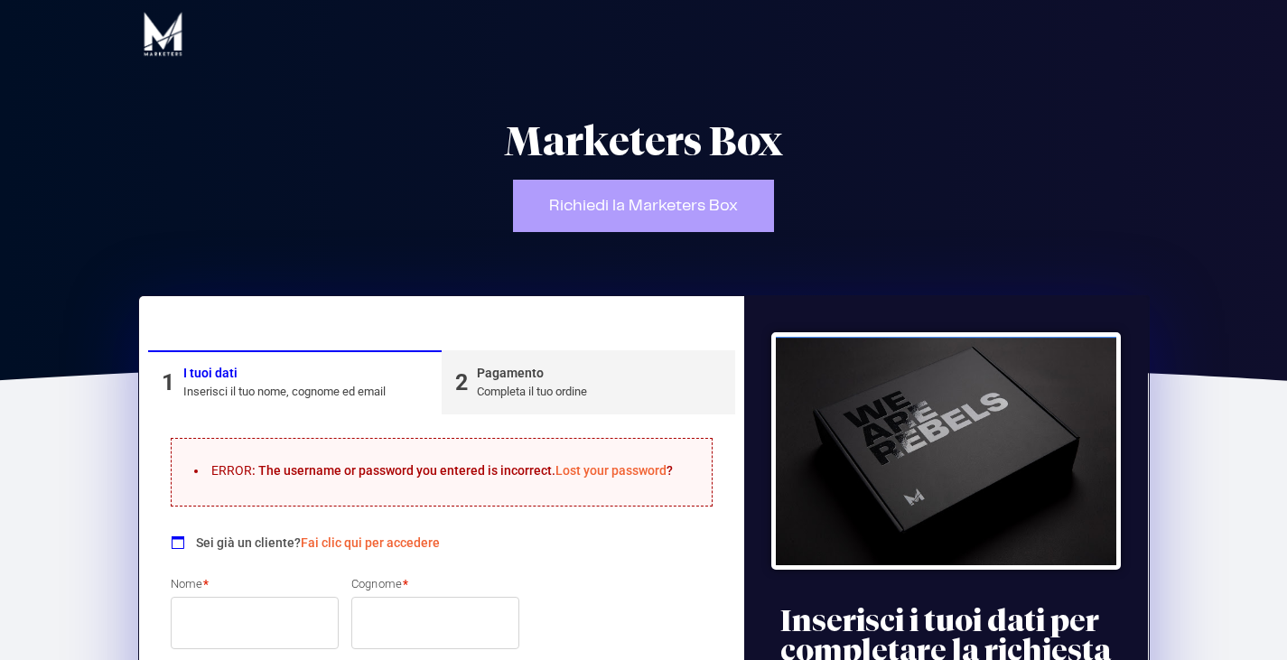
type input "Simone"
type input "Bassoli"
type input "info@simonebassoli.it"
type input "3934411549"
type input "simone bassoli"
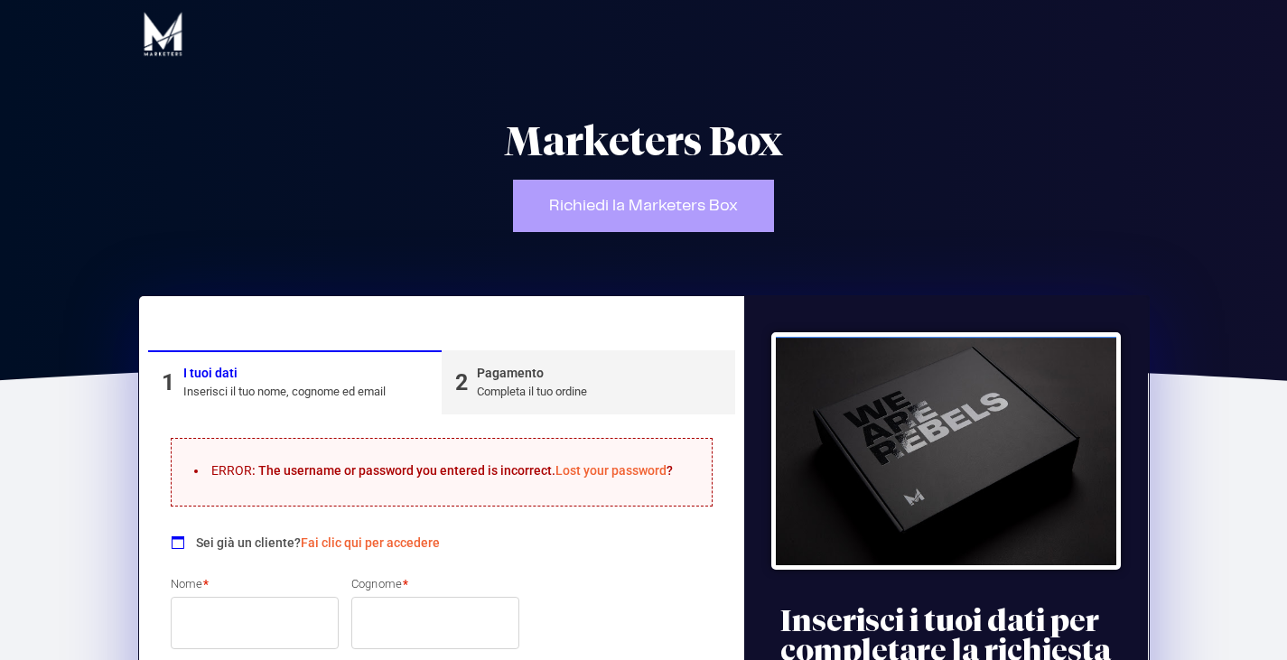
type input "SI"
type input "Castelnuovo Berardenga"
type input "Piazza Bachelet 2"
type input "53019"
type input "3934411549"
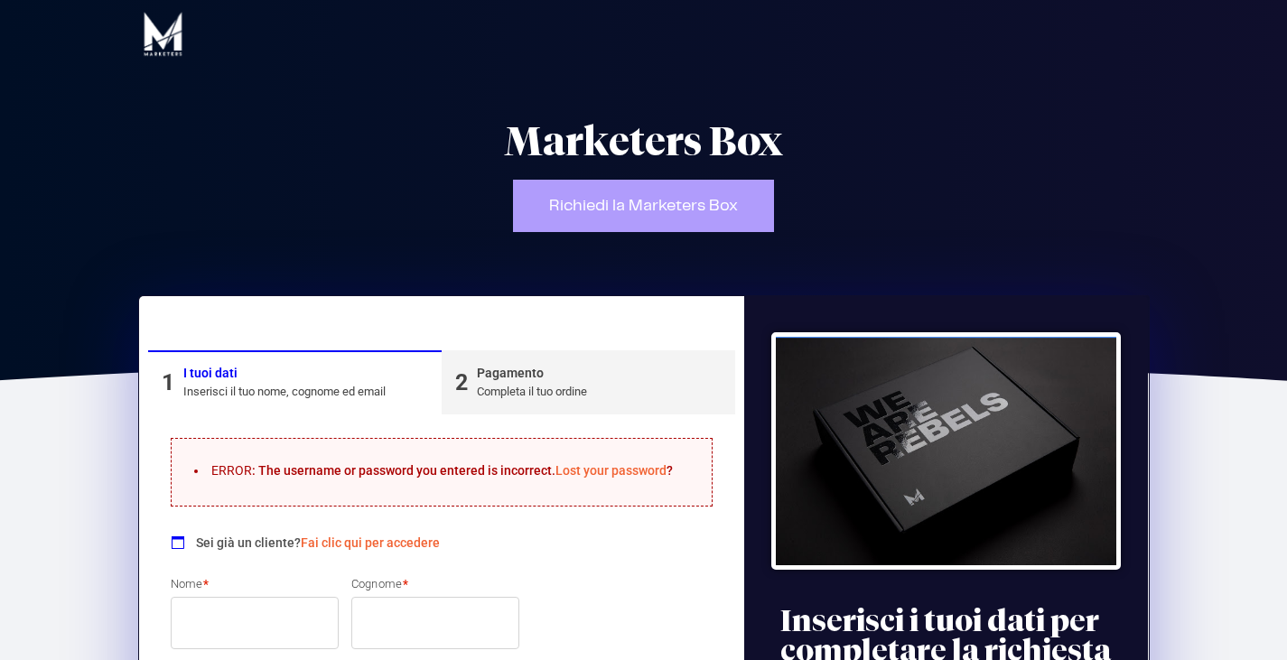
type input "01339730523"
type input "postmaster@pec.simonebassoli.it"
type input "M5UXCR1"
select select "SI"
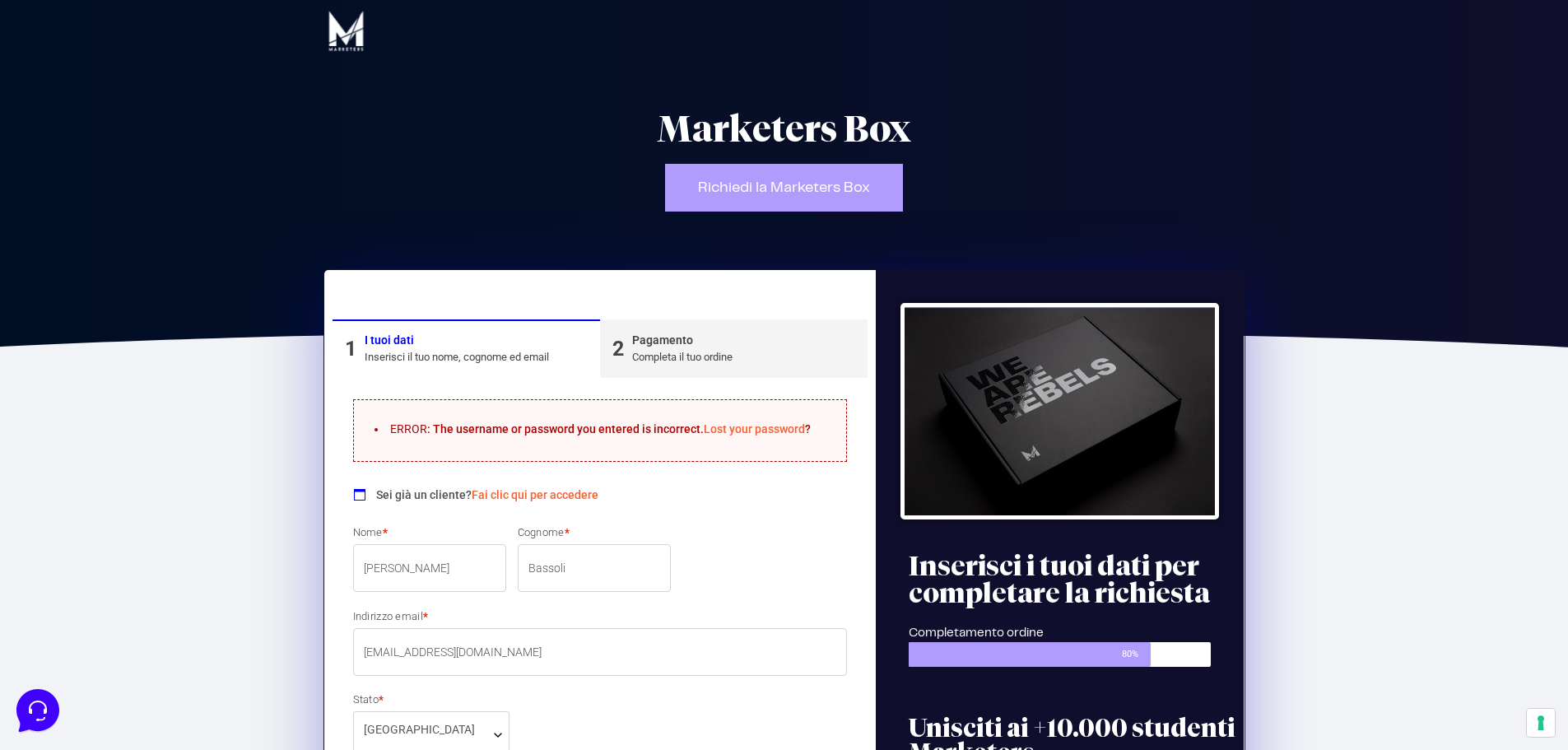
scroll to position [1, 0]
type input "[EMAIL_ADDRESS][DOMAIN_NAME]"
click at [548, 490] on link "Fai clic qui per accedere" at bounding box center [535, 494] width 127 height 13
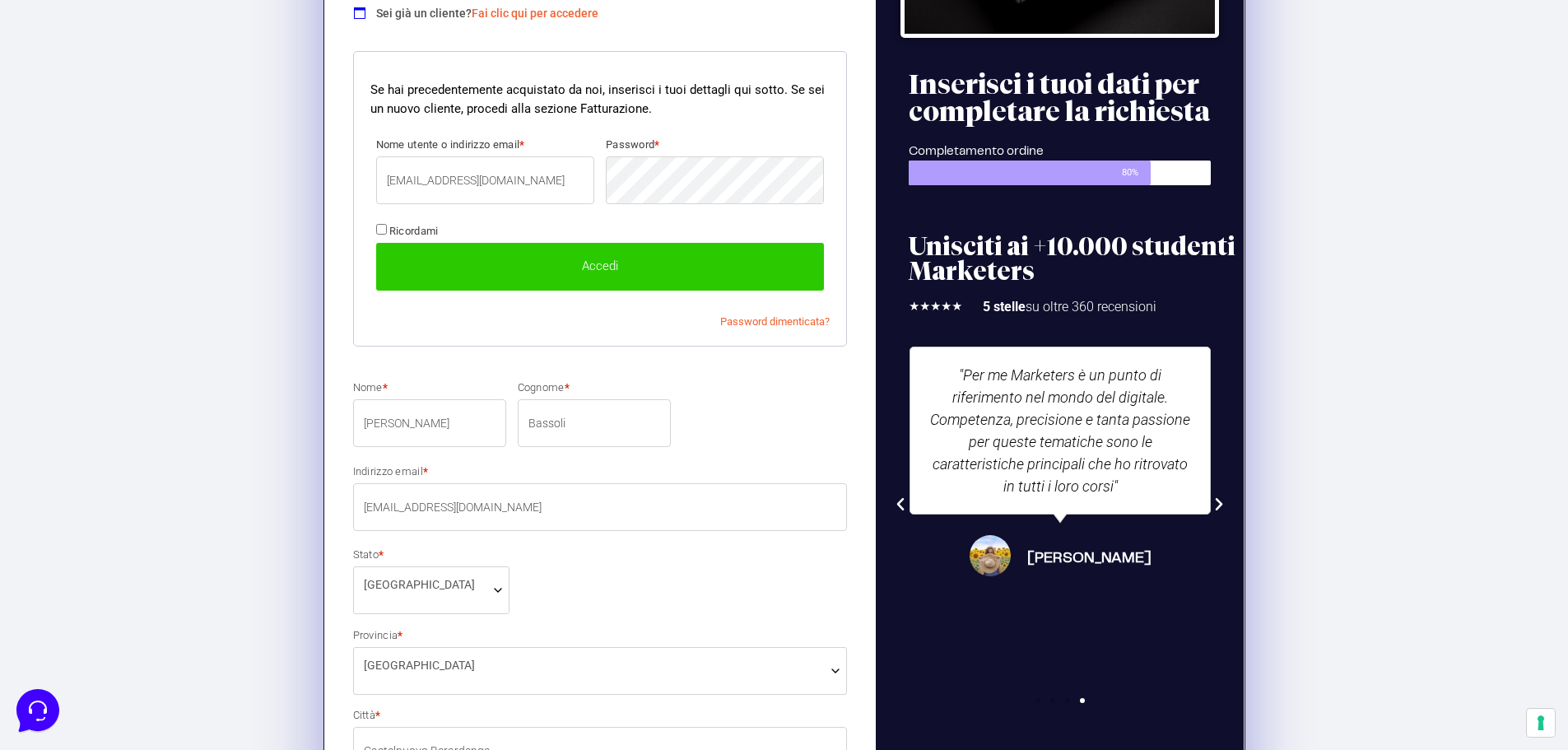
scroll to position [491, 0]
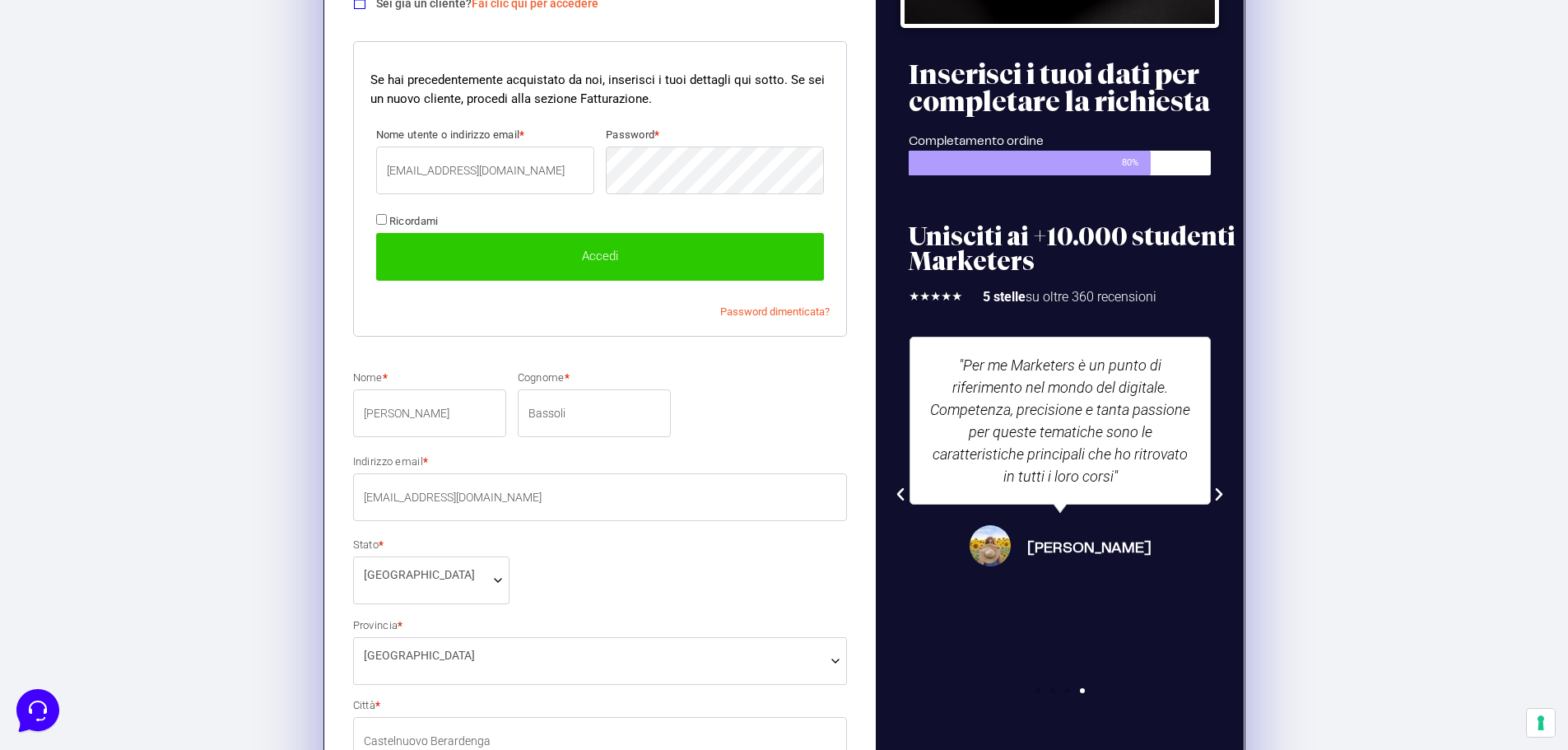
click at [546, 140] on form "Se hai precedentemente acquistato da noi, inserisci i tuoi dettagli qui sotto. …" at bounding box center [600, 189] width 495 height 295
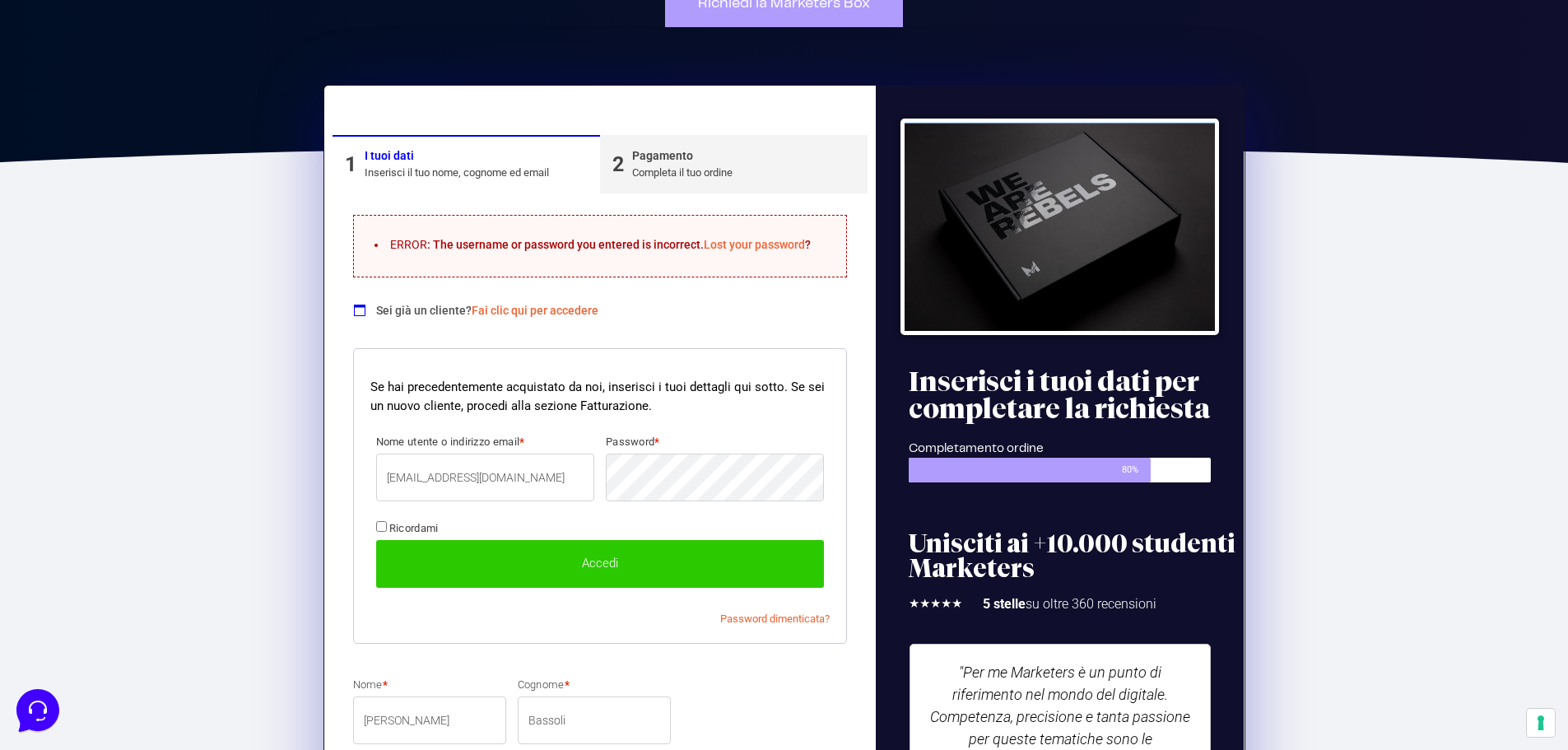
scroll to position [99, 0]
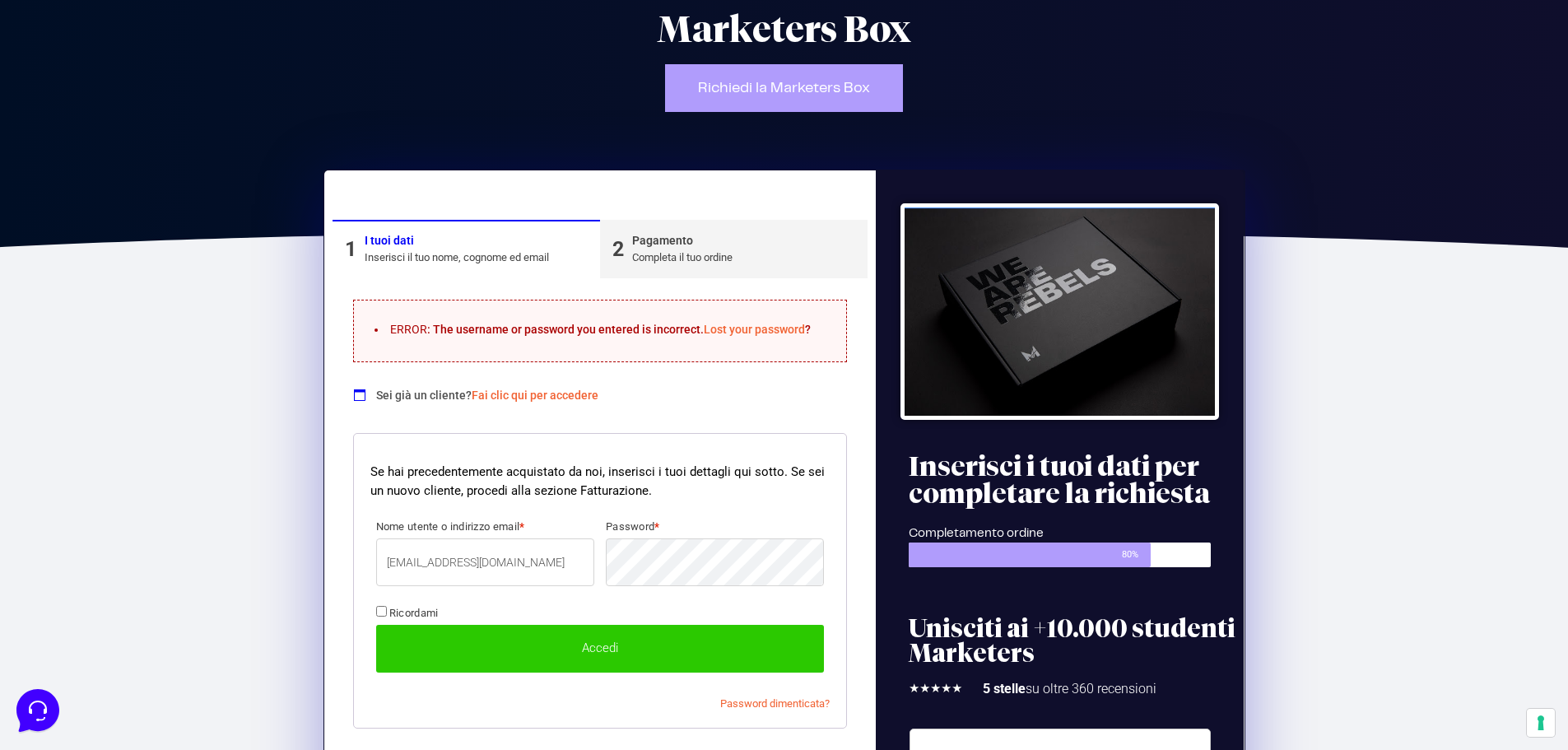
click at [380, 601] on input "Ricordami" at bounding box center [382, 611] width 11 height 11
checkbox input "true"
click at [448, 601] on button "Accedi" at bounding box center [600, 649] width 448 height 47
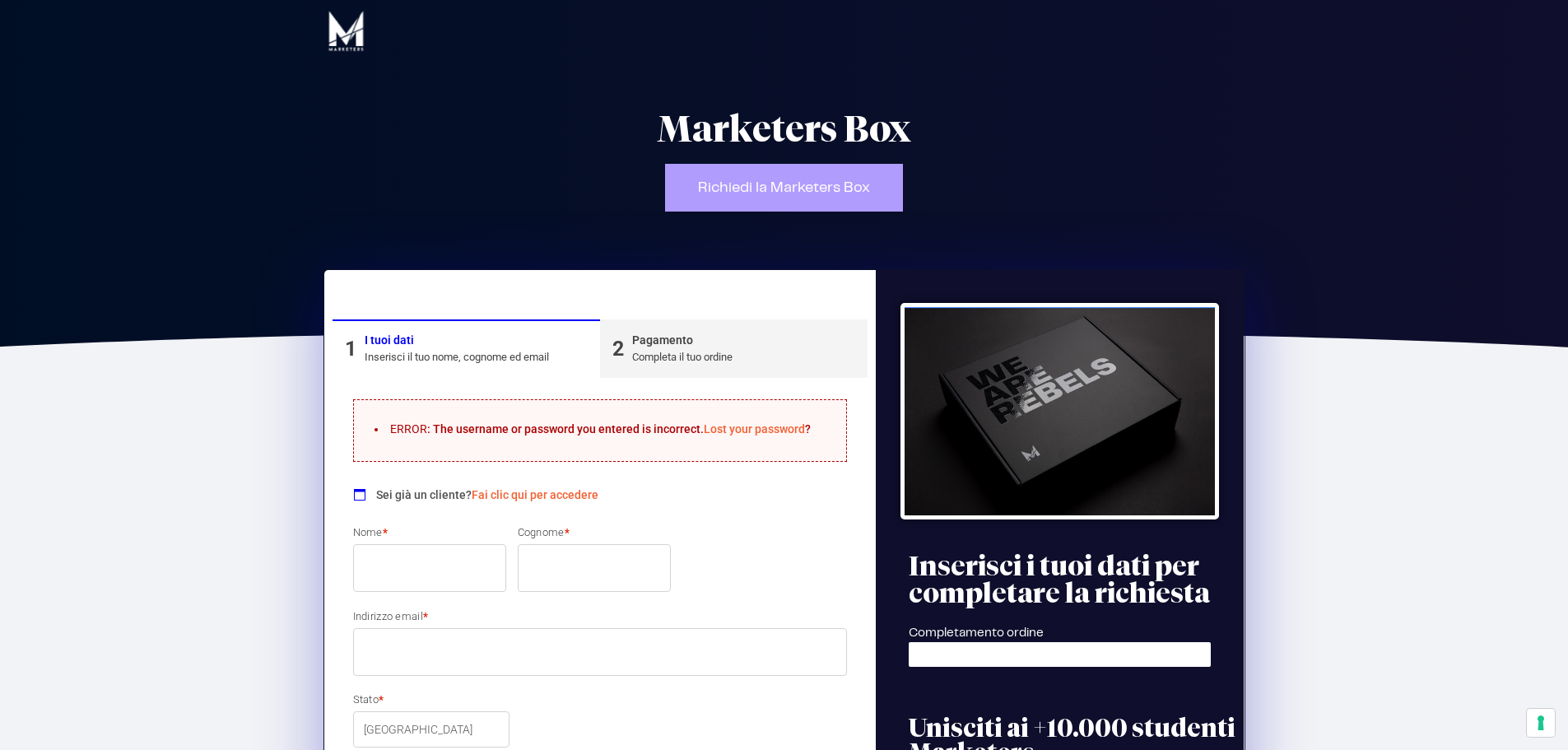
type input "[PERSON_NAME]"
type input "Bassoli"
type input "[EMAIL_ADDRESS][DOMAIN_NAME]"
type input "3934411549"
select select
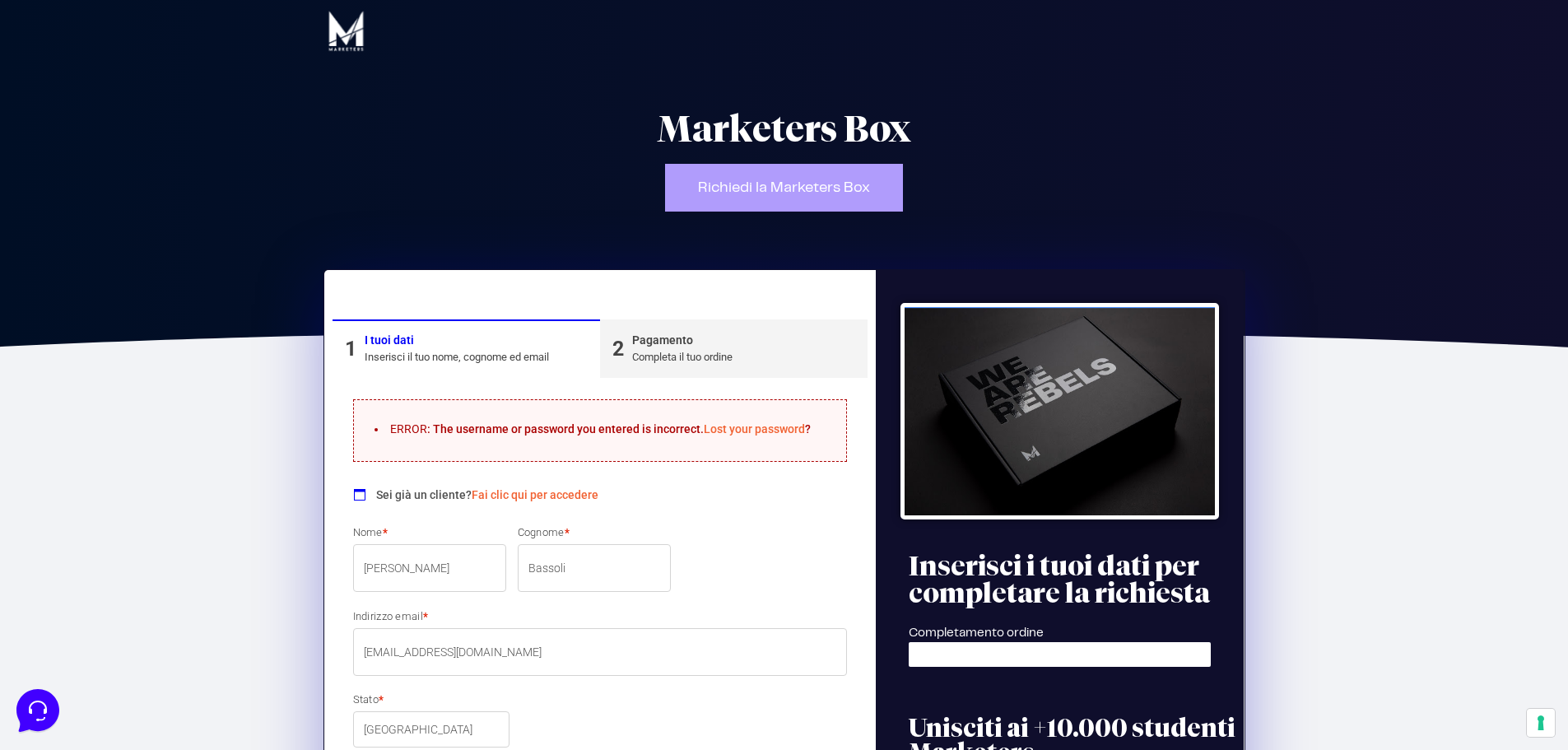
select select "SI"
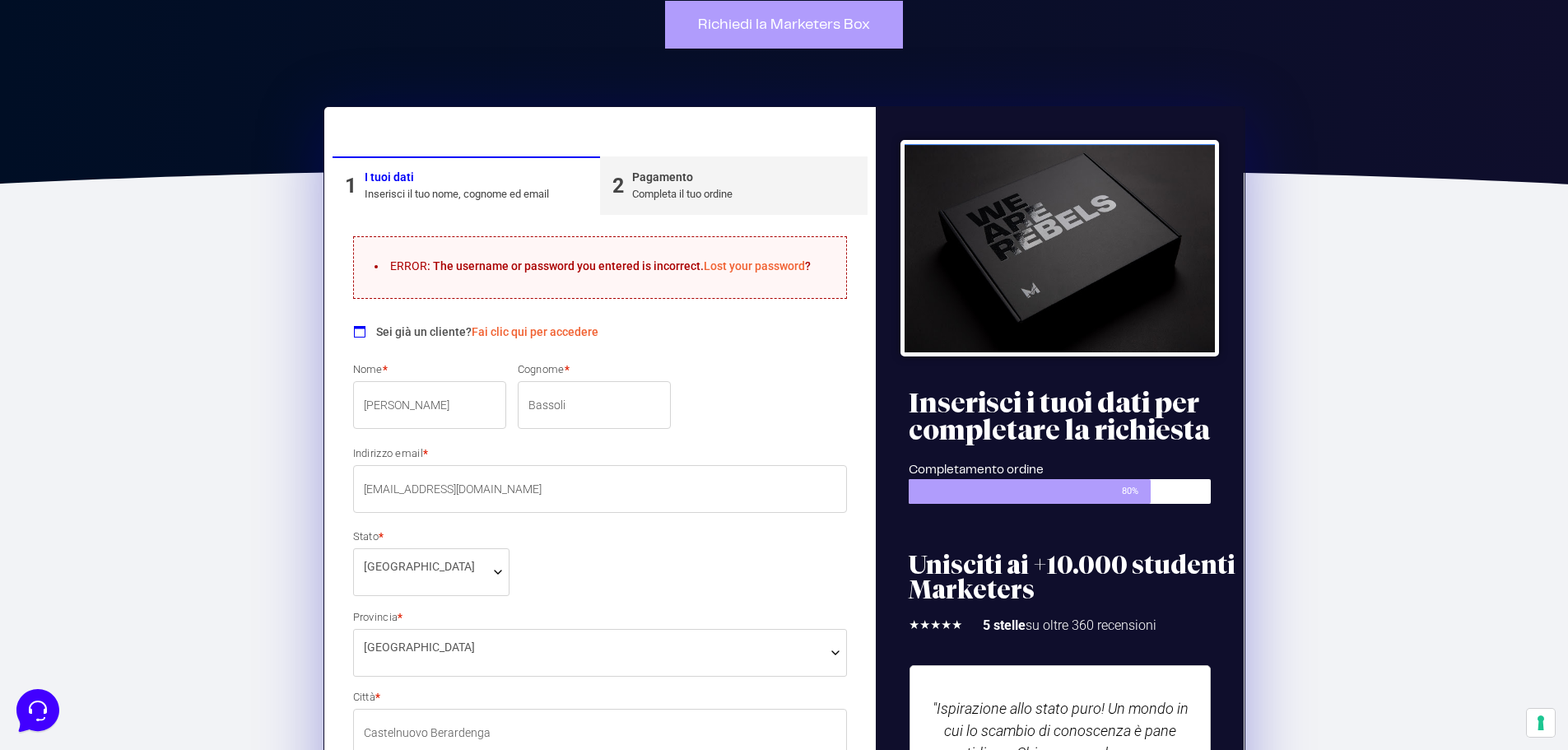
scroll to position [165, 0]
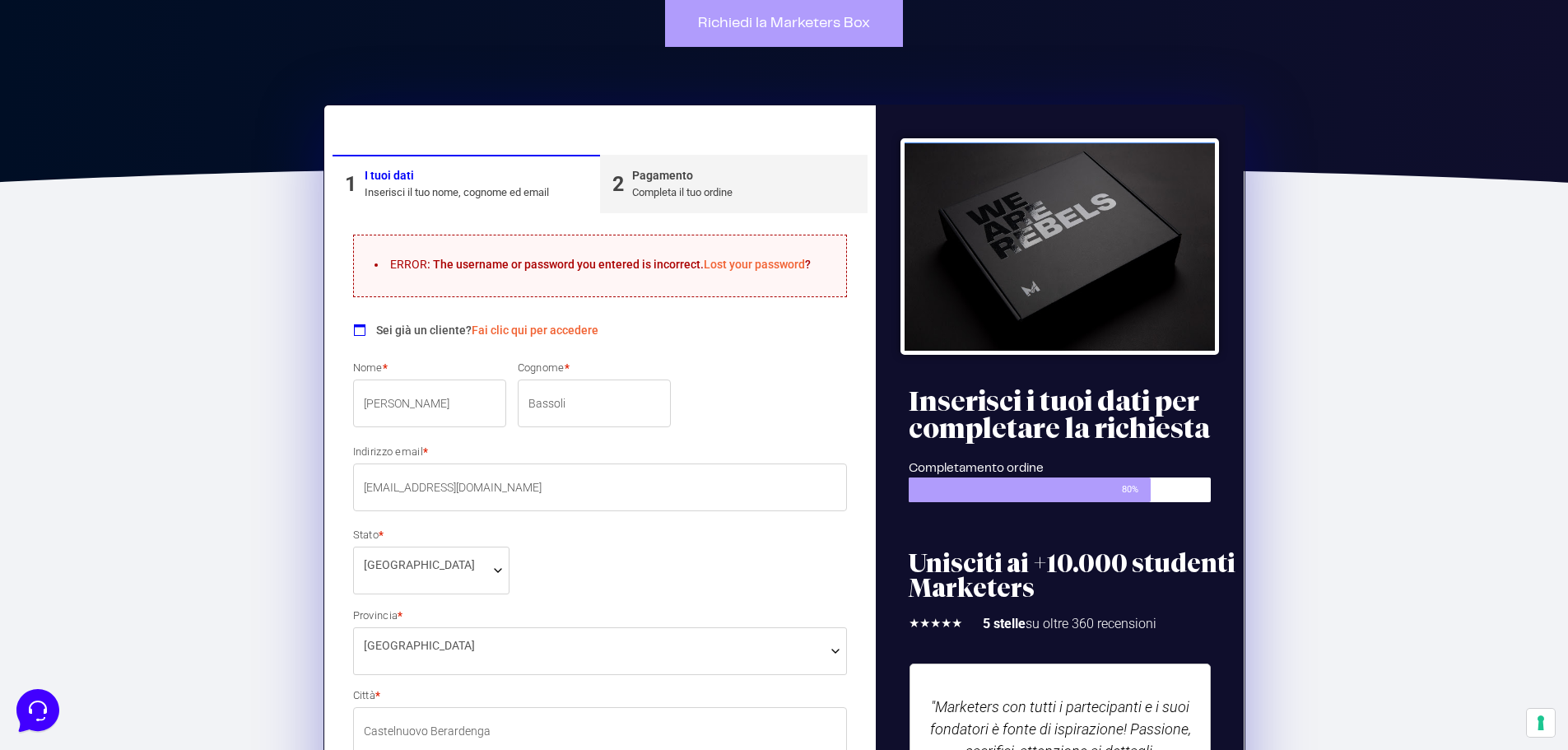
click at [741, 266] on link "Lost your password" at bounding box center [753, 264] width 101 height 13
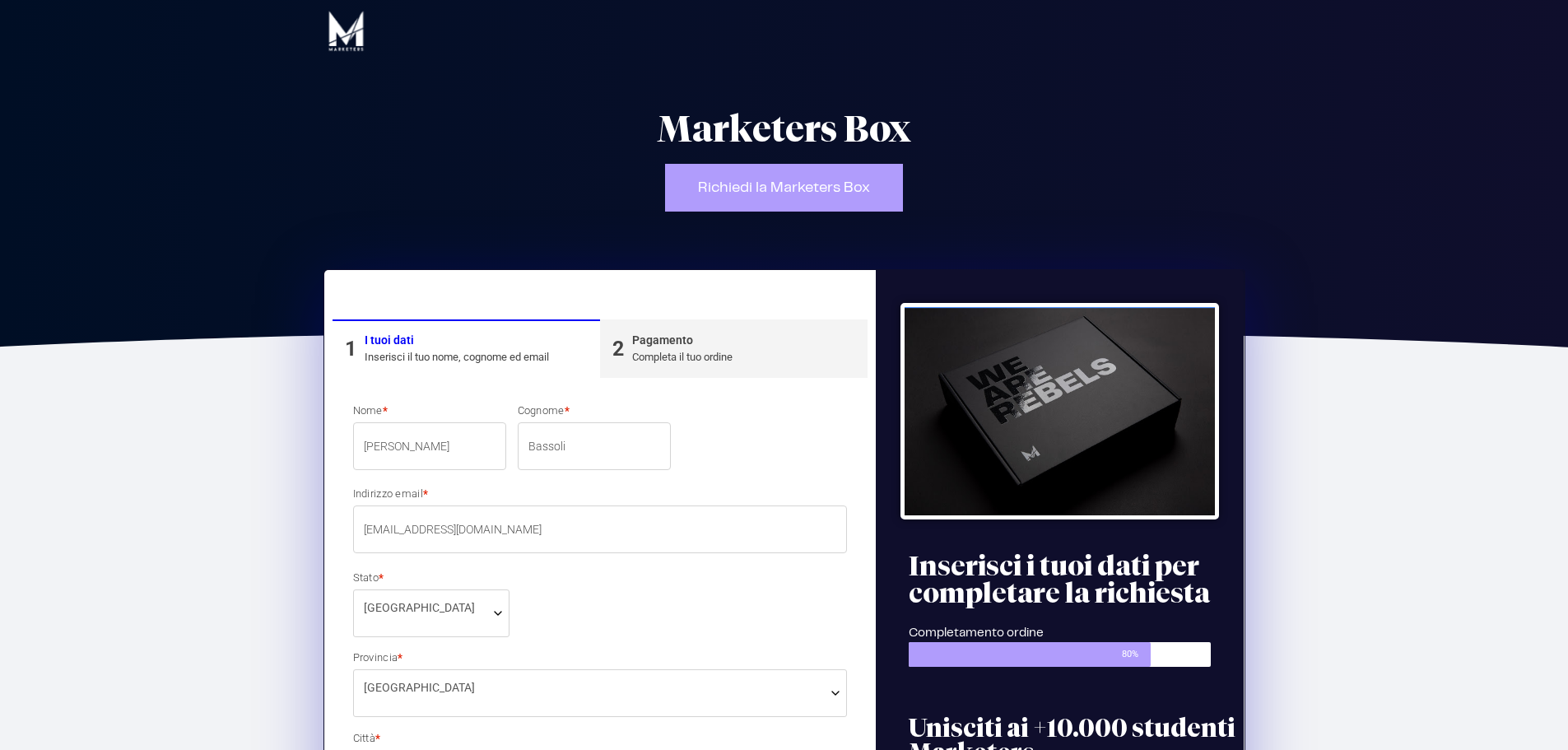
select select "SI"
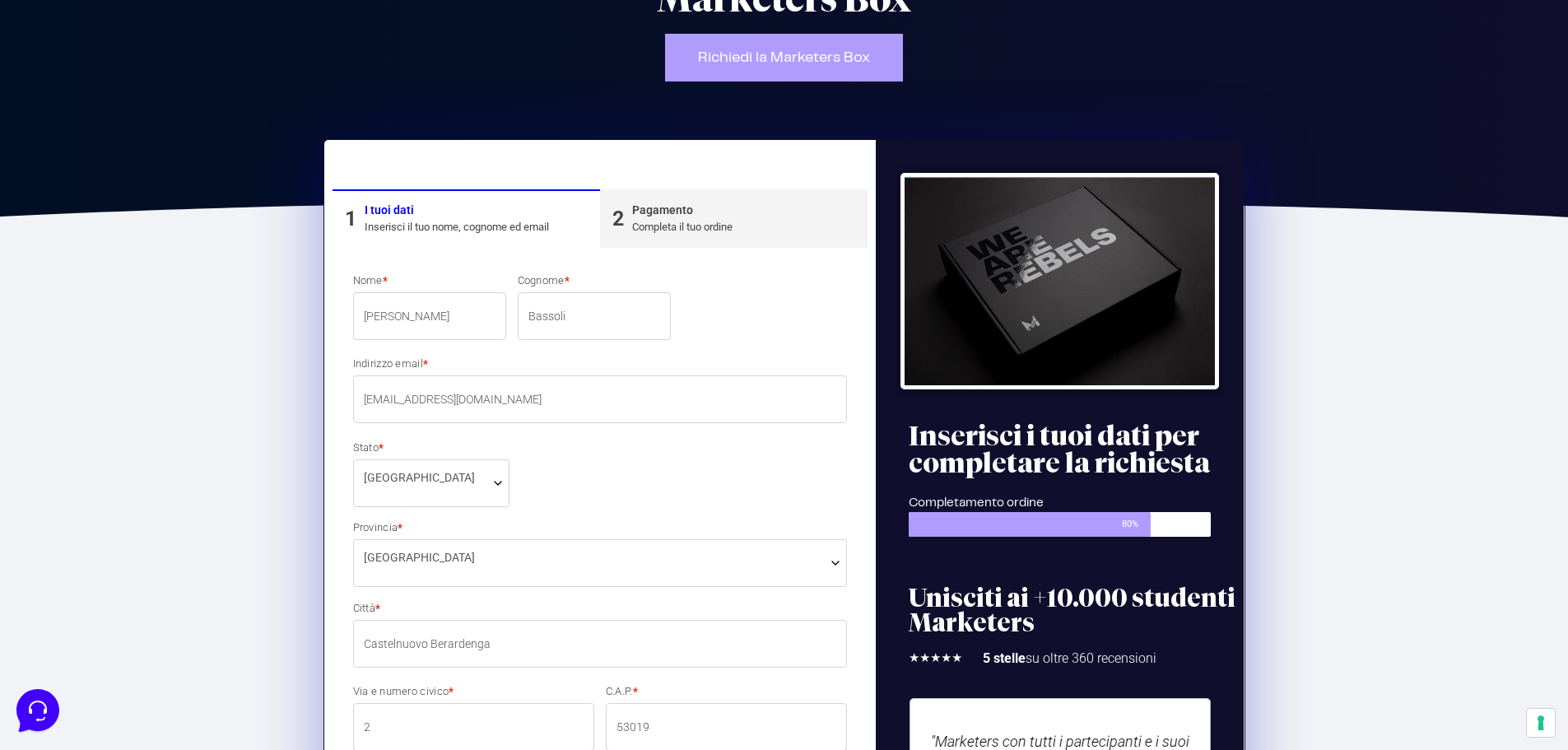
scroll to position [129, 0]
click at [738, 54] on span "Richiedi la Marketers Box" at bounding box center [784, 58] width 172 height 15
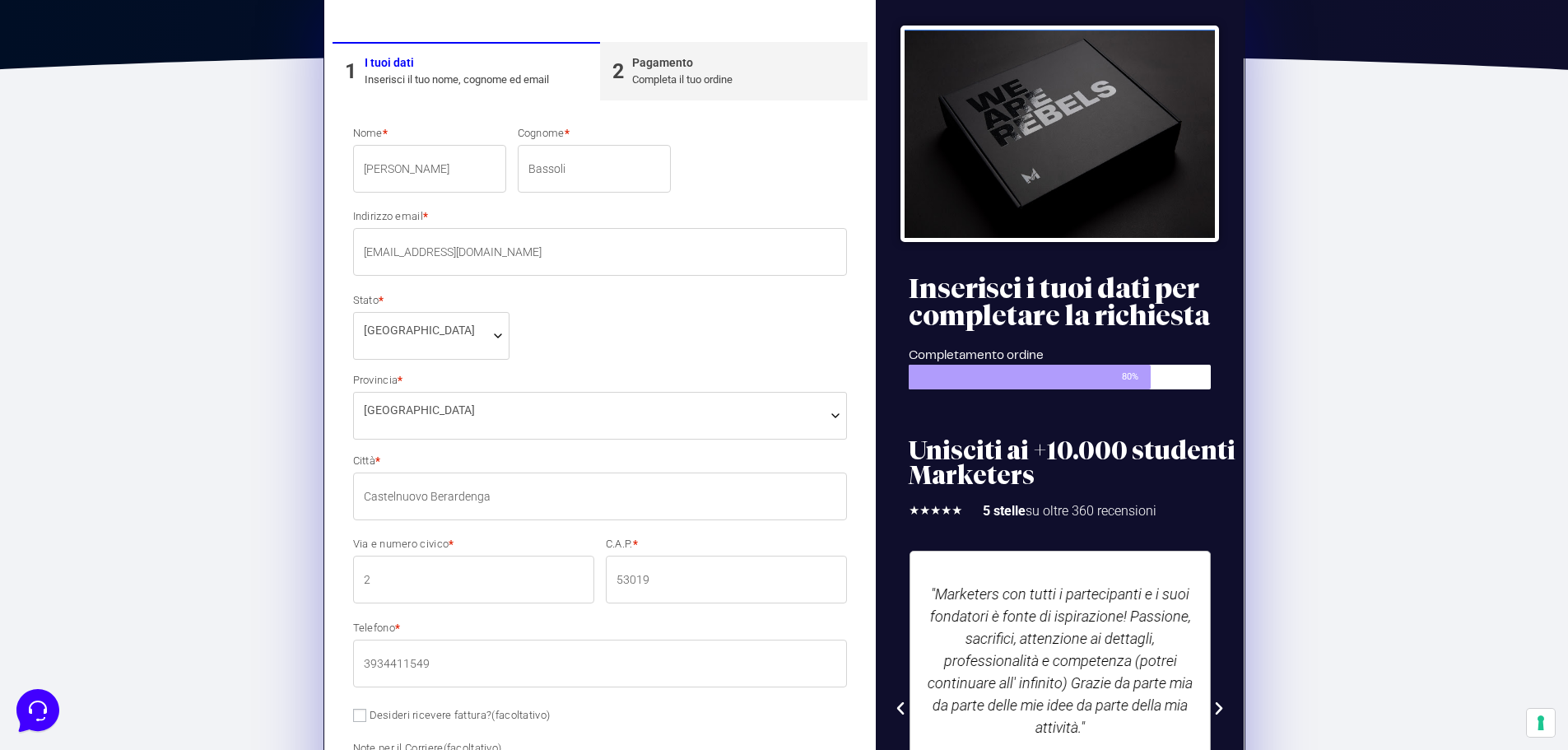
scroll to position [278, 0]
click at [397, 167] on input "Simone" at bounding box center [430, 168] width 153 height 47
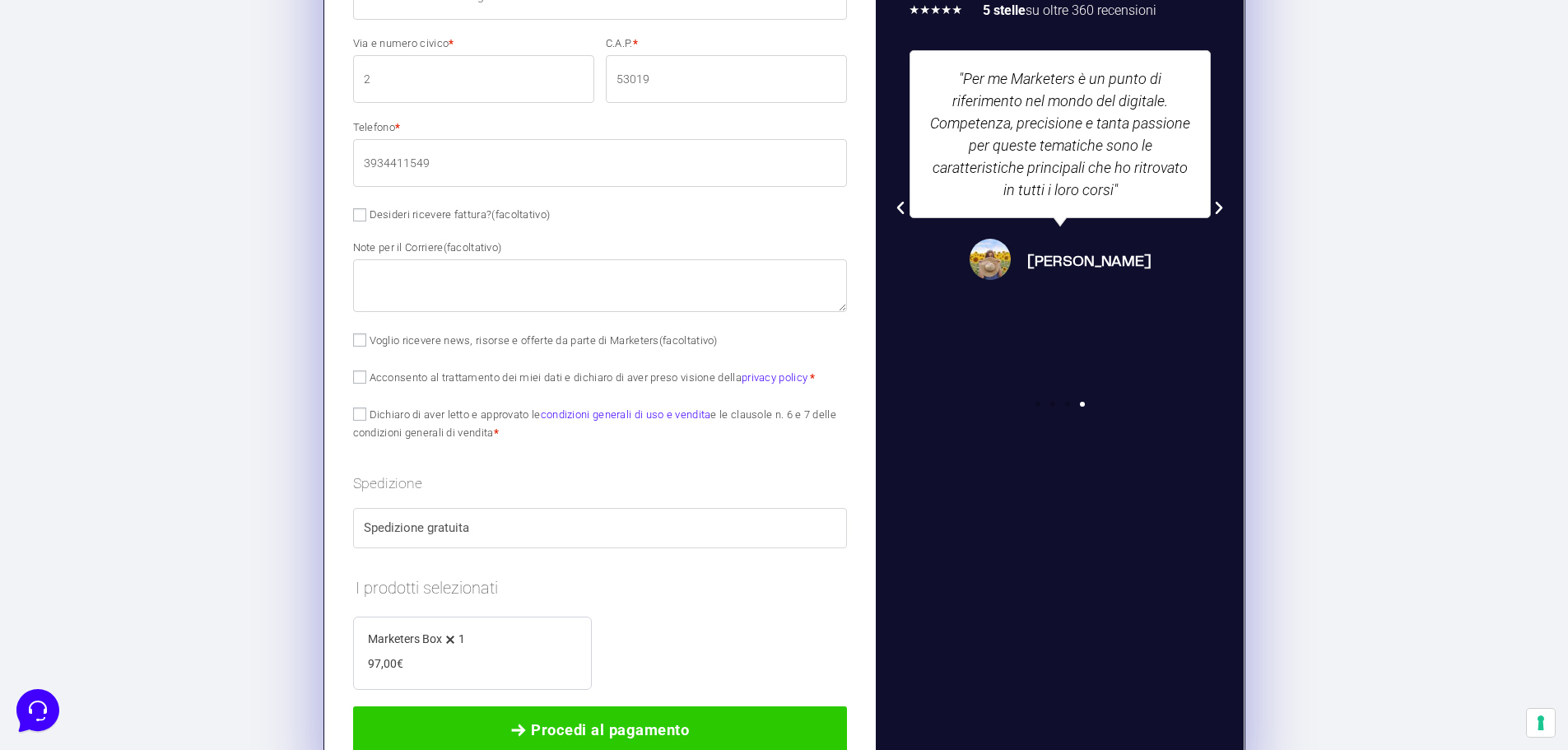
scroll to position [781, 0]
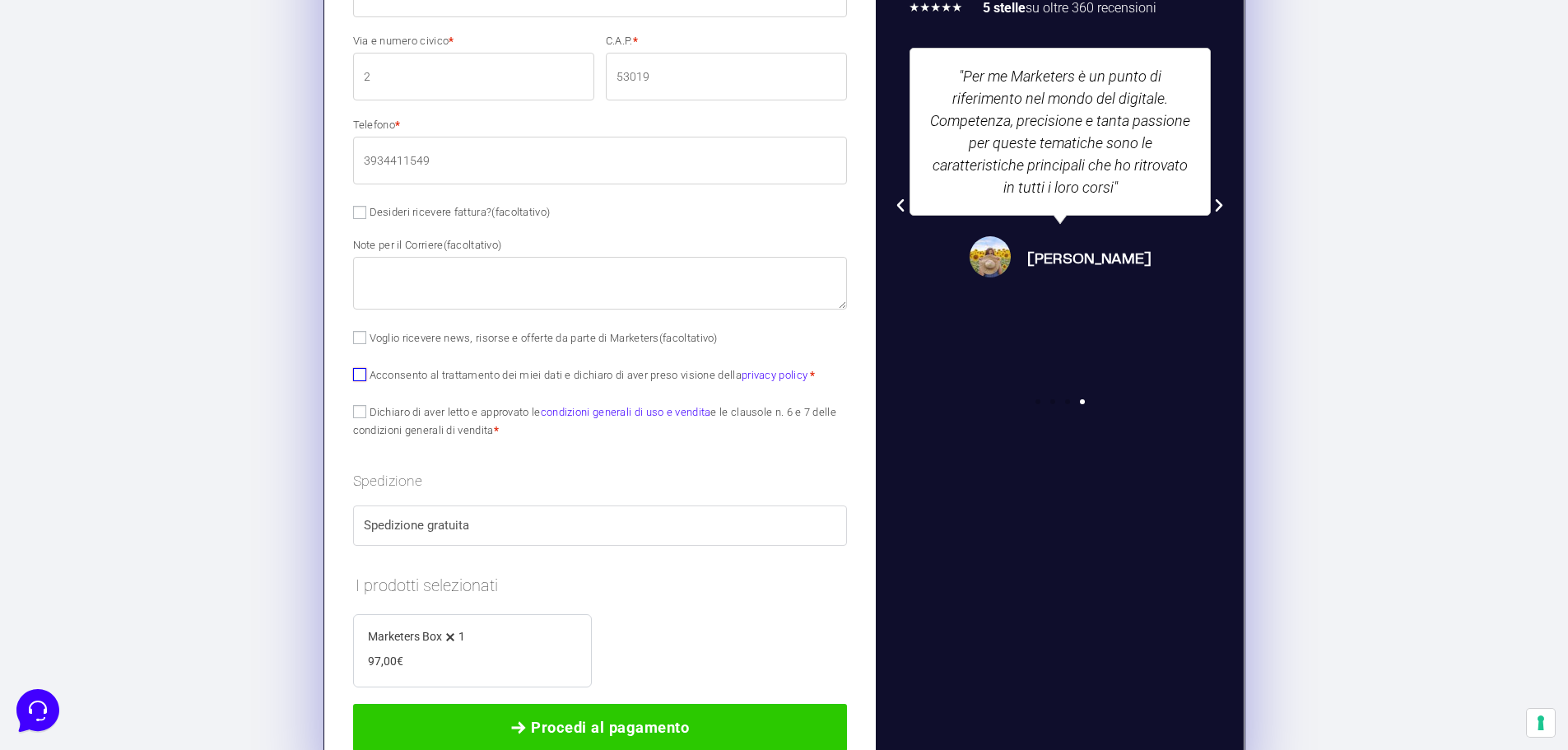
click at [364, 371] on input "Acconsento al trattamento dei miei dati e dichiaro di aver preso visione della …" at bounding box center [360, 375] width 13 height 13
checkbox input "true"
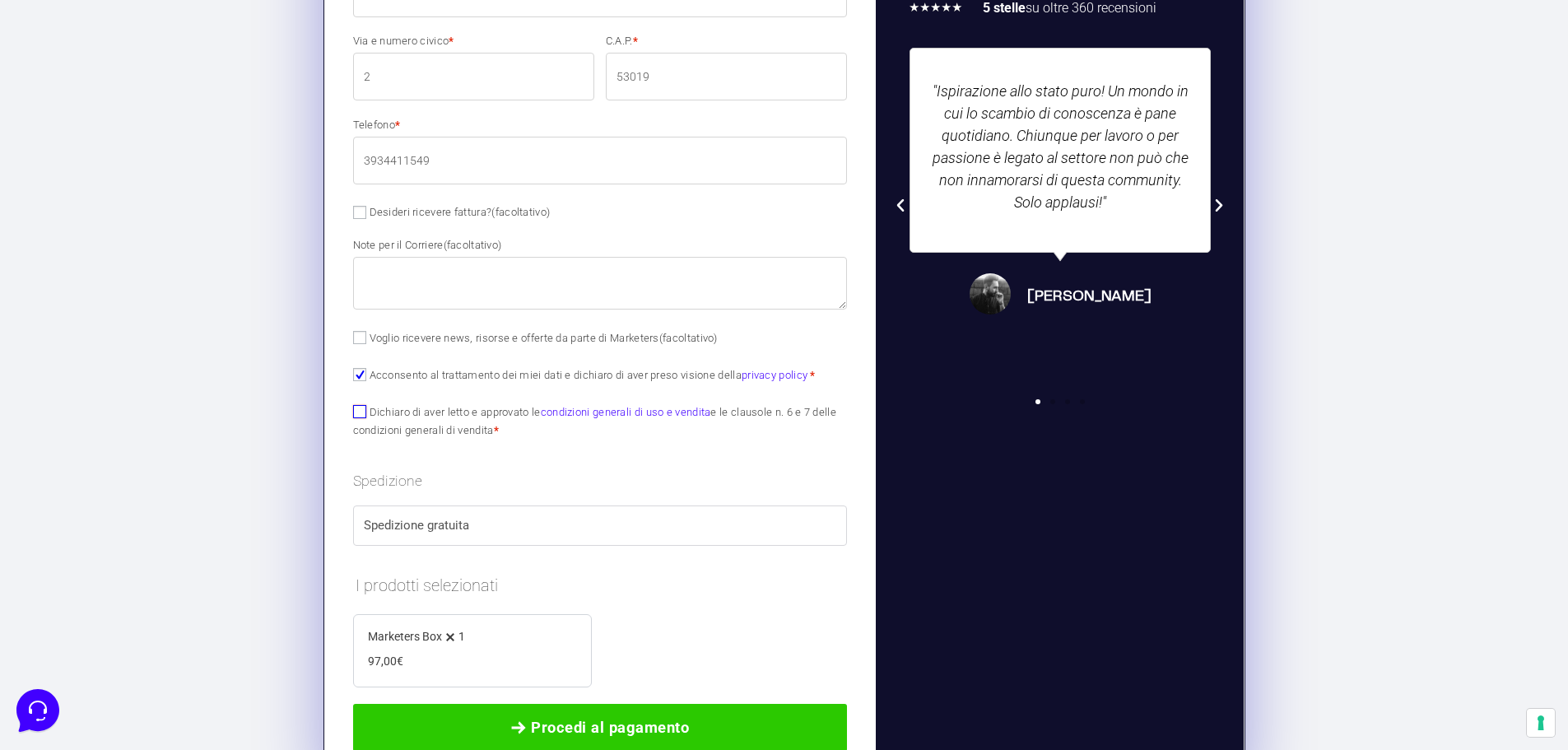
click at [355, 417] on input "Dichiaro di aver letto e approvato le condizioni generali di uso e vendita e le…" at bounding box center [360, 412] width 13 height 13
checkbox input "true"
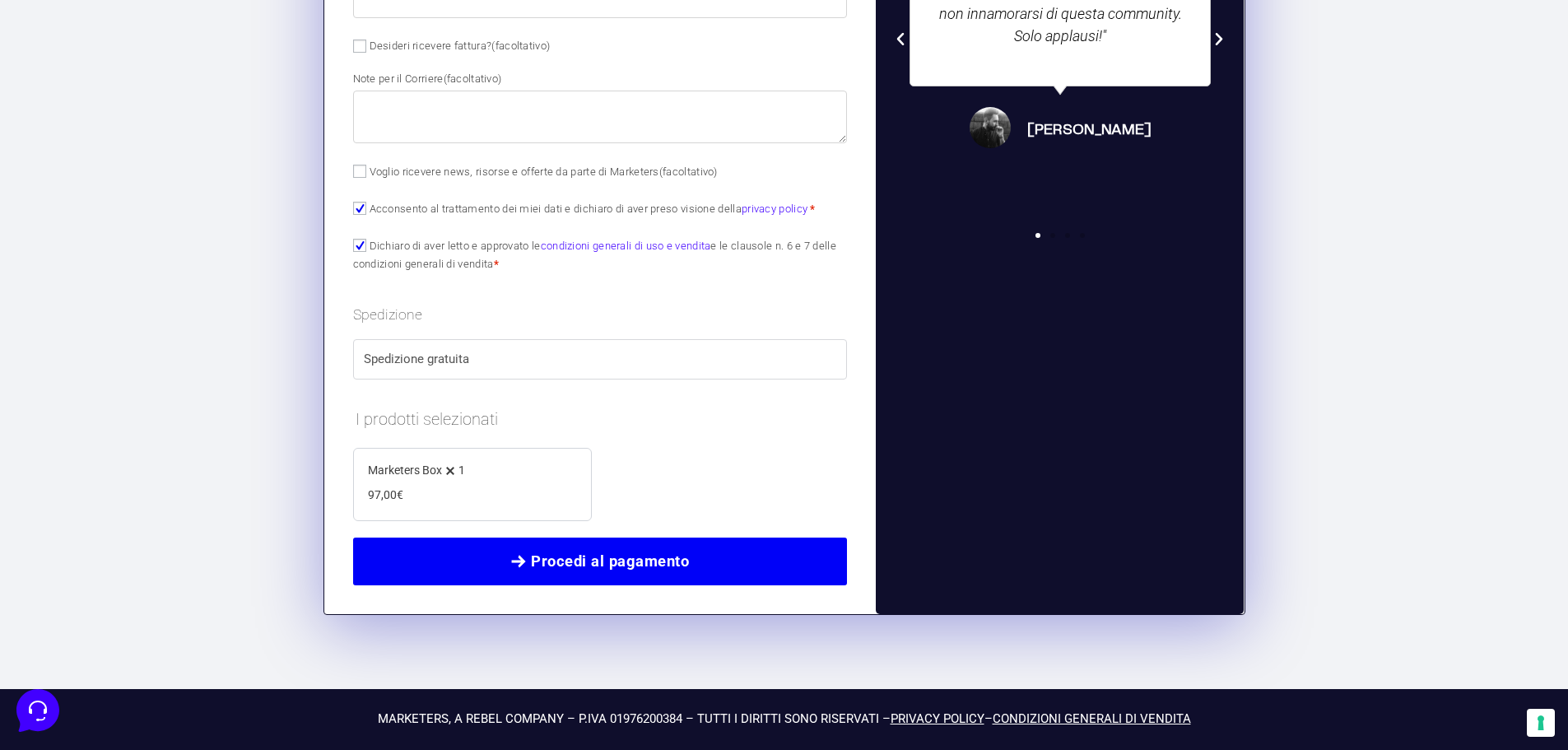
click at [489, 561] on span "Procedi al pagamento" at bounding box center [600, 561] width 454 height 23
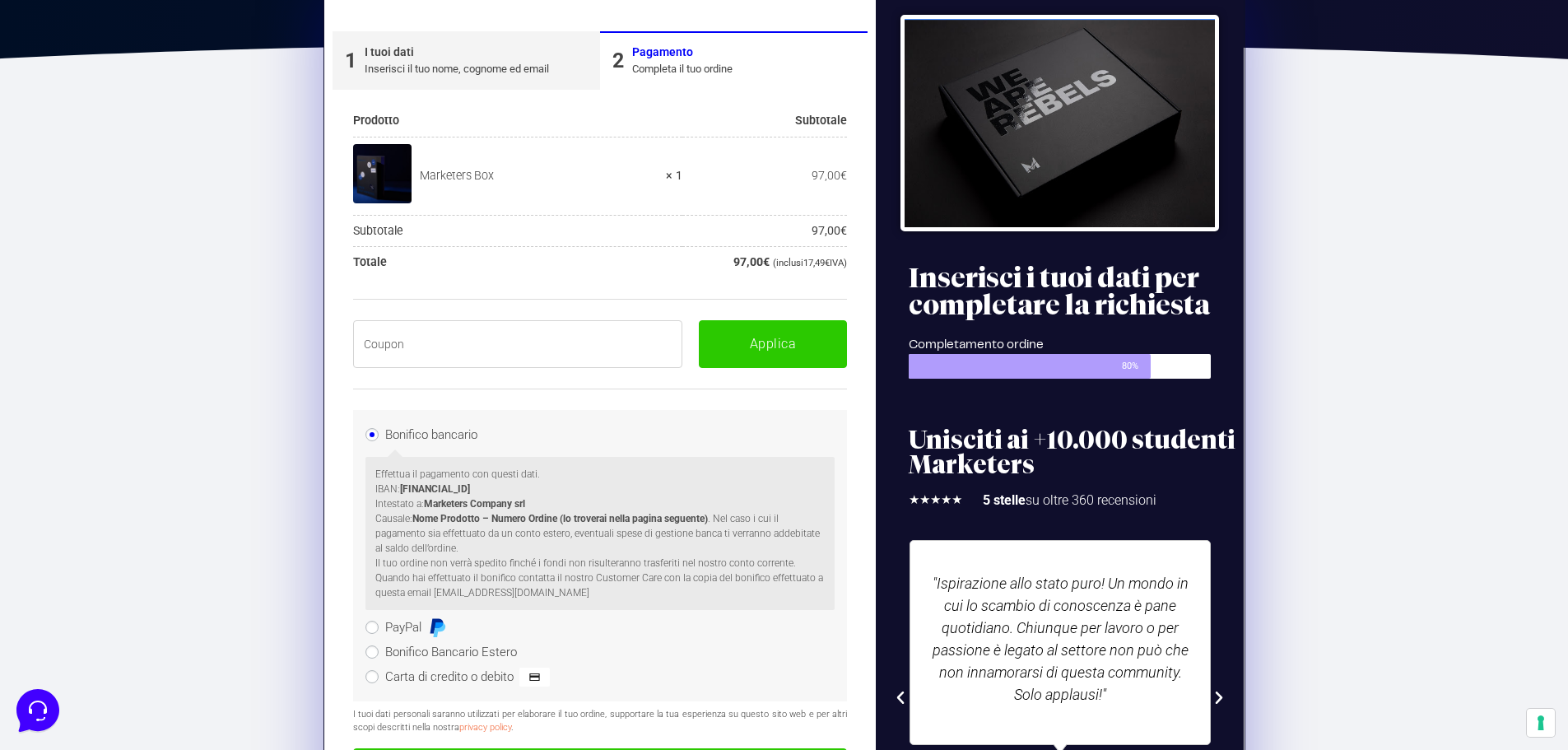
scroll to position [278, 0]
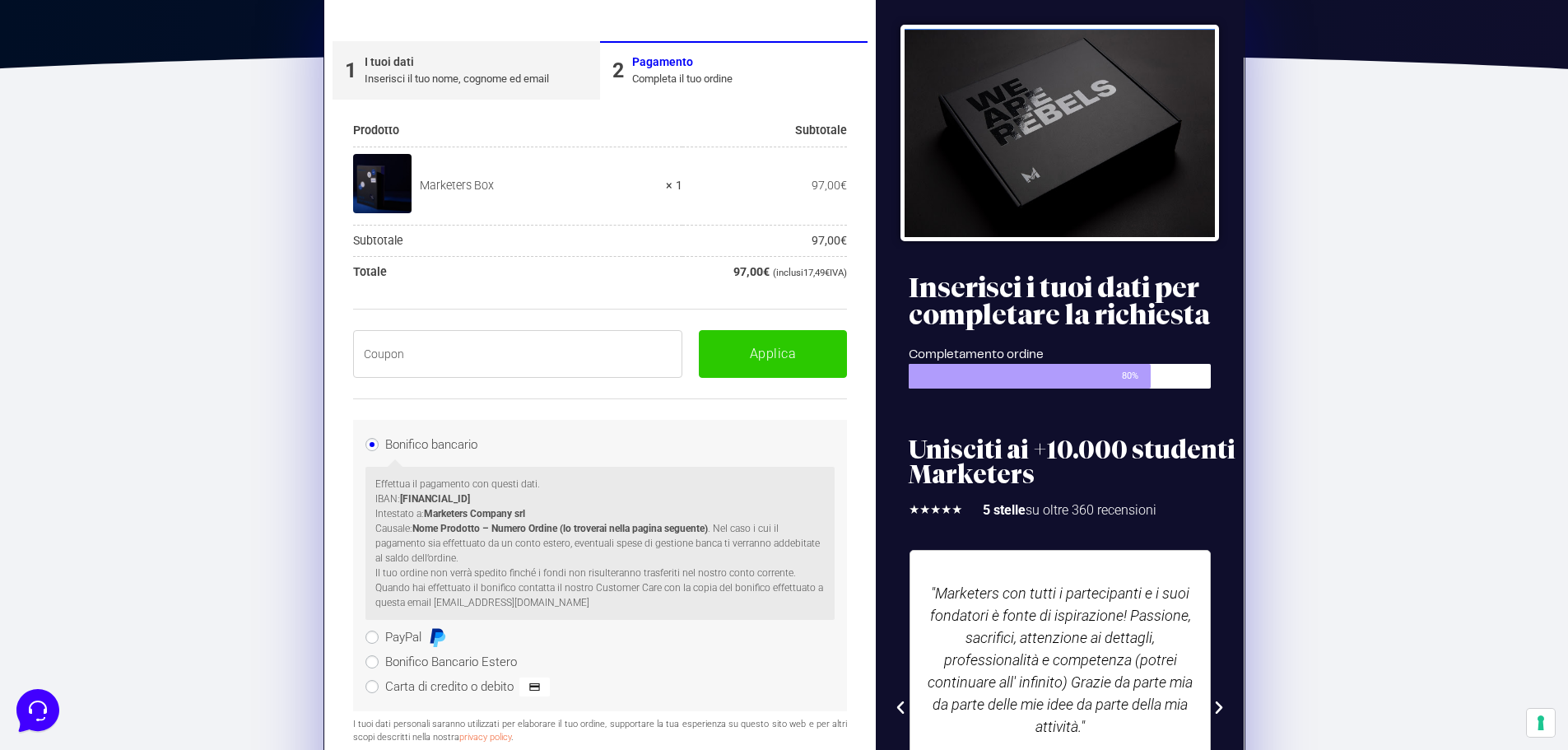
click at [416, 362] on input "text" at bounding box center [518, 354] width 330 height 47
paste input "BOXPRO100OFF"
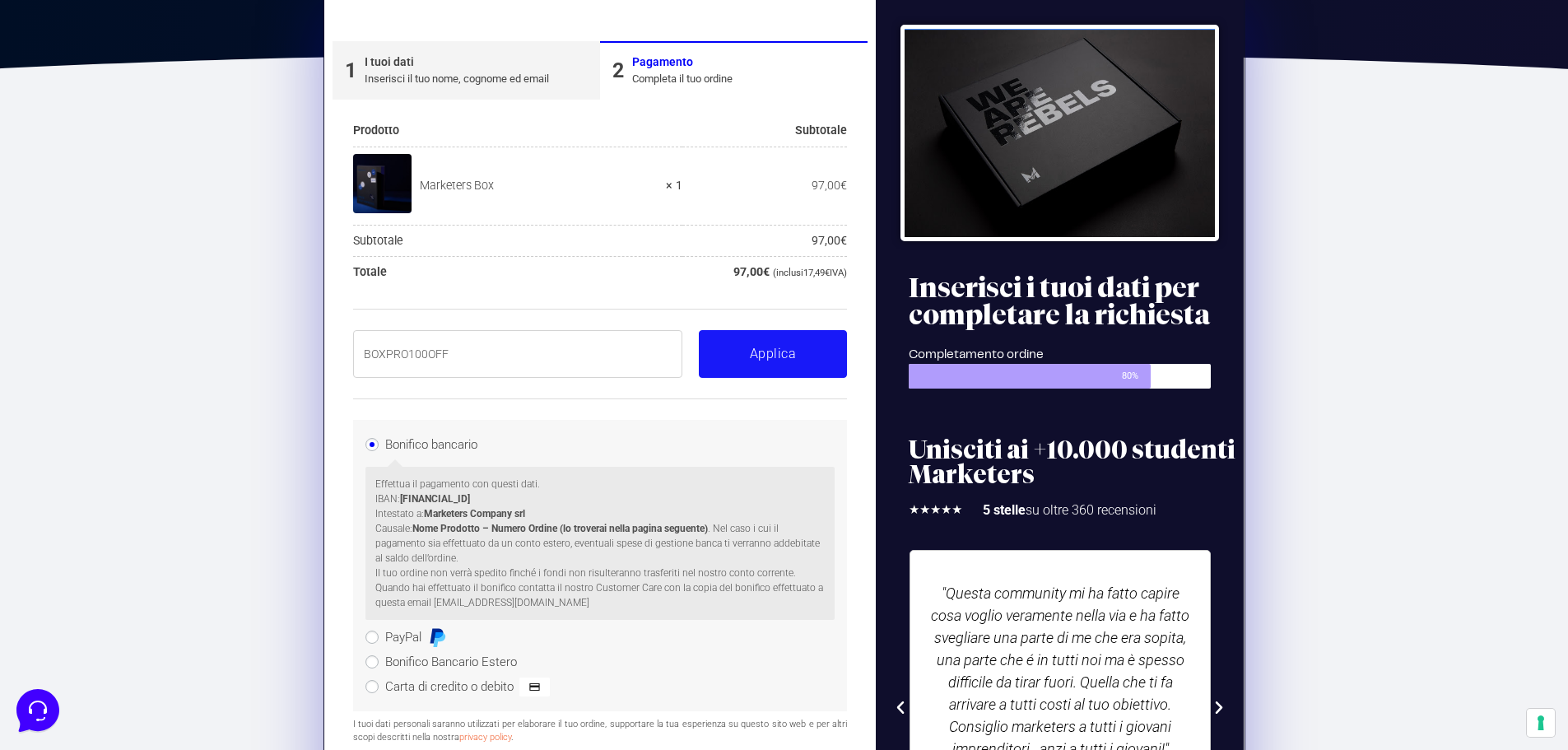
type input "BOXPRO100OFF"
click at [740, 349] on button "Applica" at bounding box center [773, 354] width 149 height 47
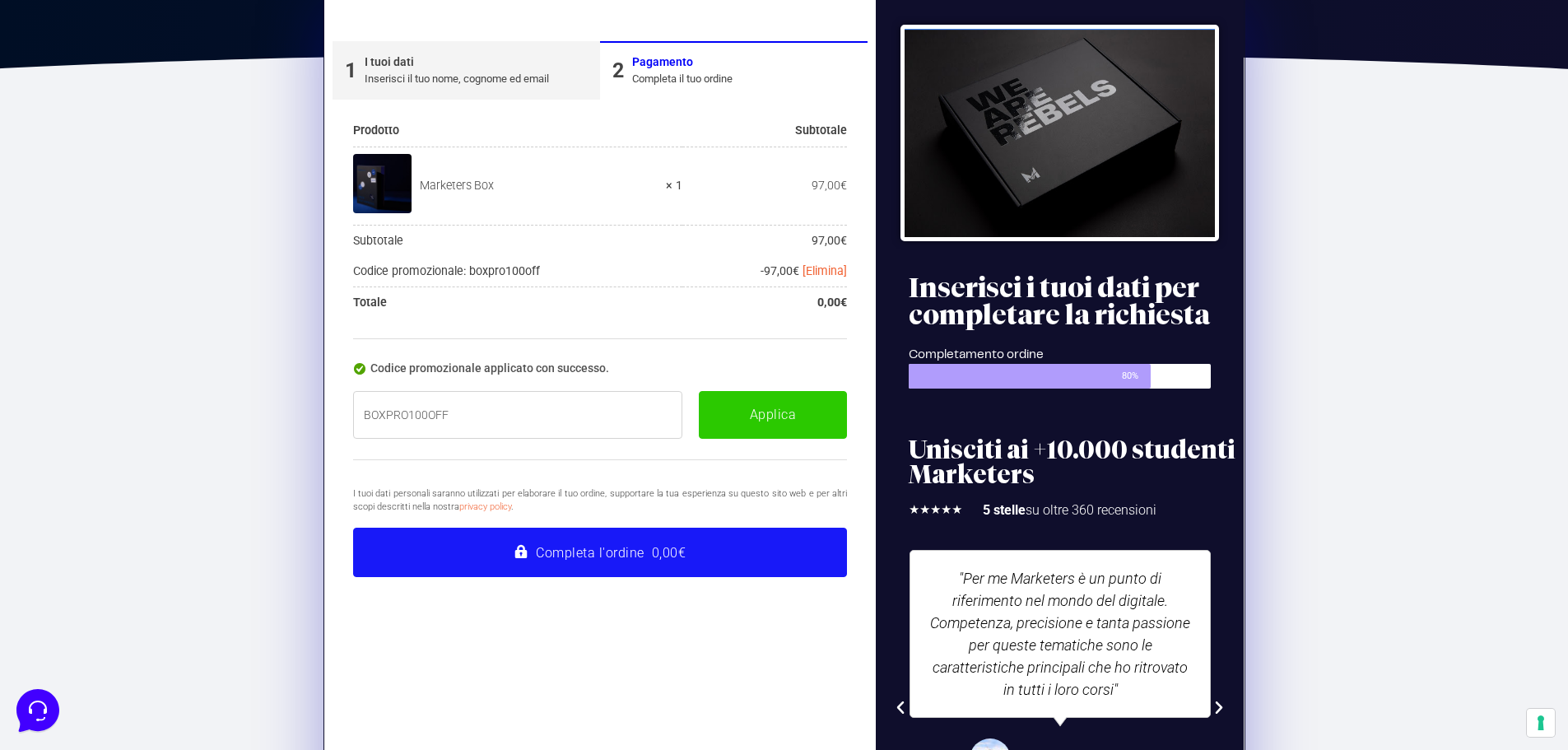
click at [632, 563] on button "Completa l'ordine 0,00€" at bounding box center [600, 552] width 495 height 49
